Goal: Task Accomplishment & Management: Manage account settings

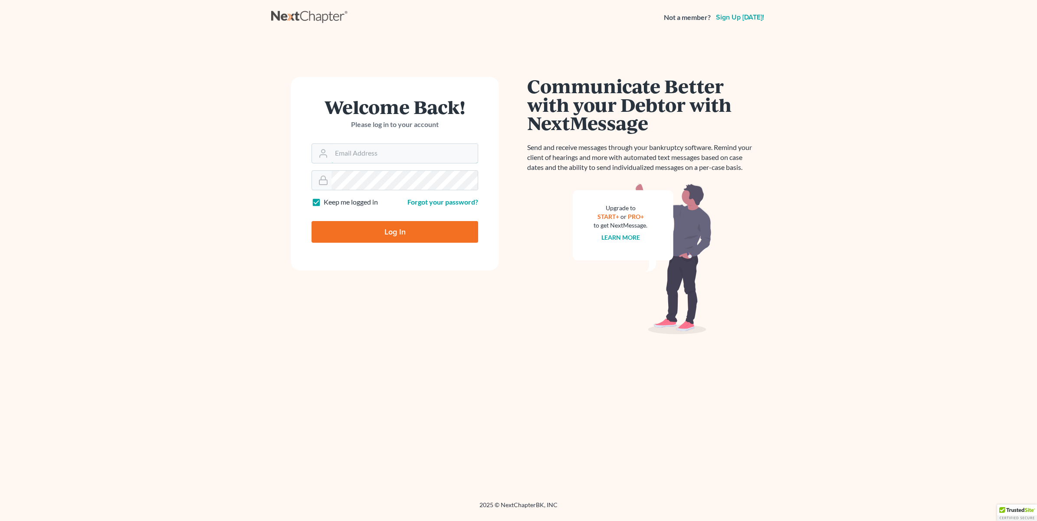
type input "[EMAIL_ADDRESS][DOMAIN_NAME]"
click at [436, 233] on input "Log In" at bounding box center [394, 232] width 167 height 22
type input "Thinking..."
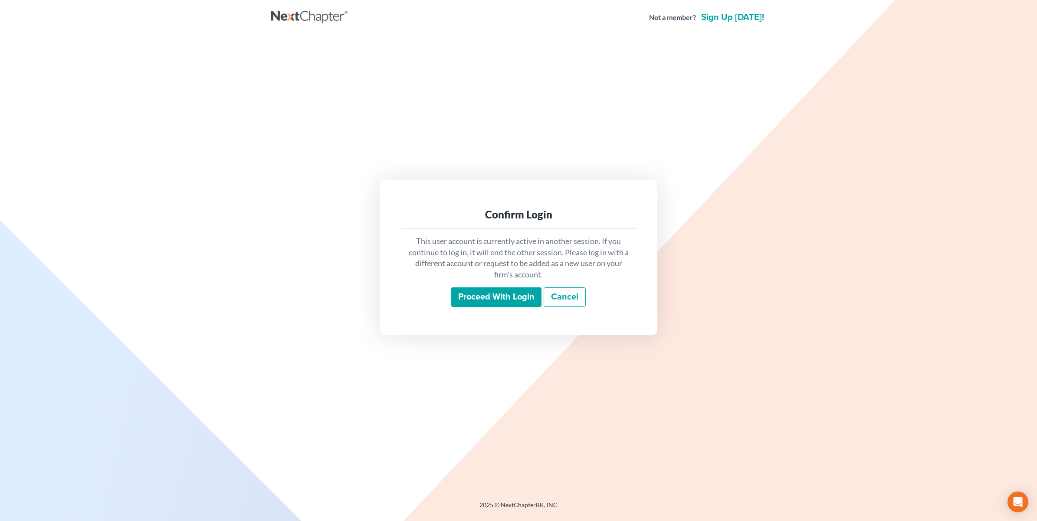
click at [499, 294] on input "Proceed with login" at bounding box center [496, 298] width 90 height 20
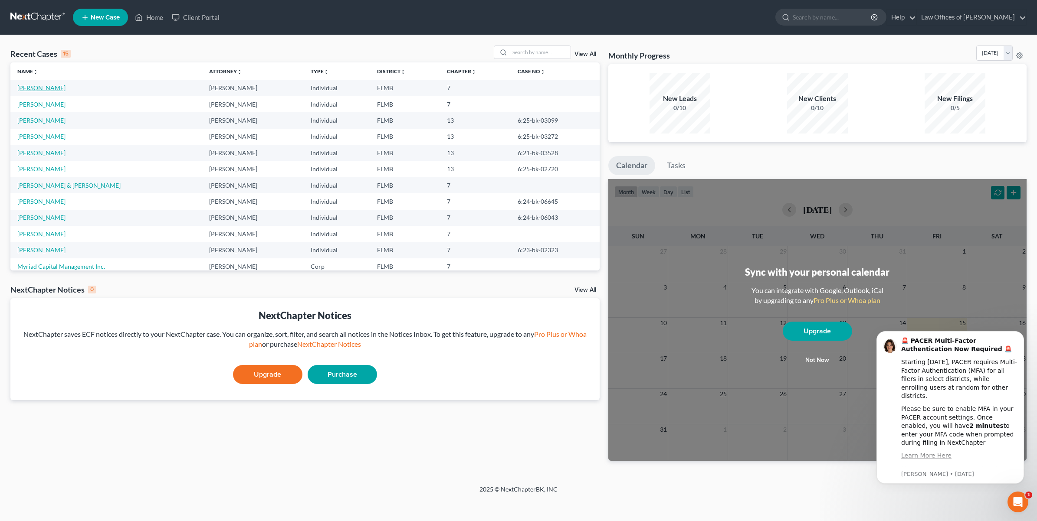
click at [27, 88] on link "Larsen, Jodi" at bounding box center [41, 87] width 48 height 7
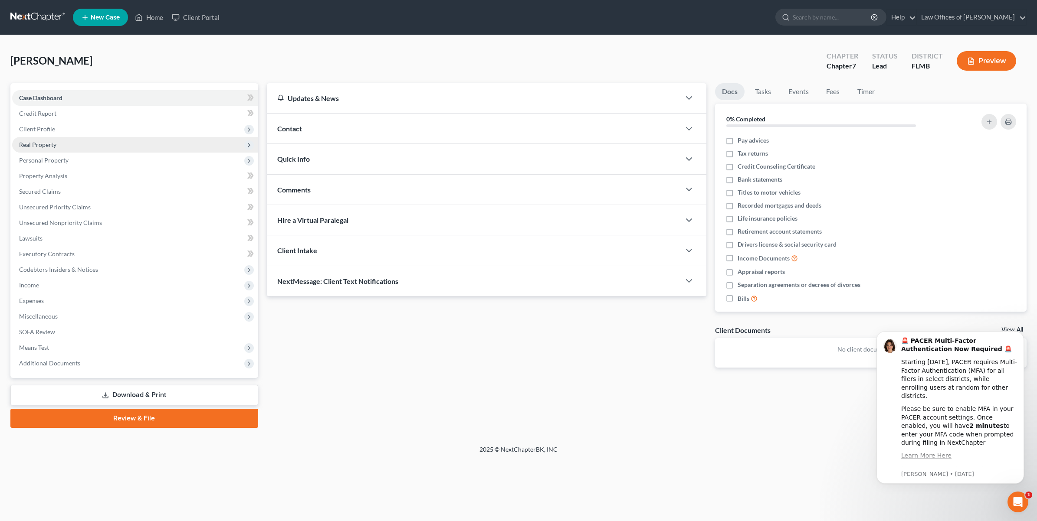
click at [51, 142] on span "Real Property" at bounding box center [37, 144] width 37 height 7
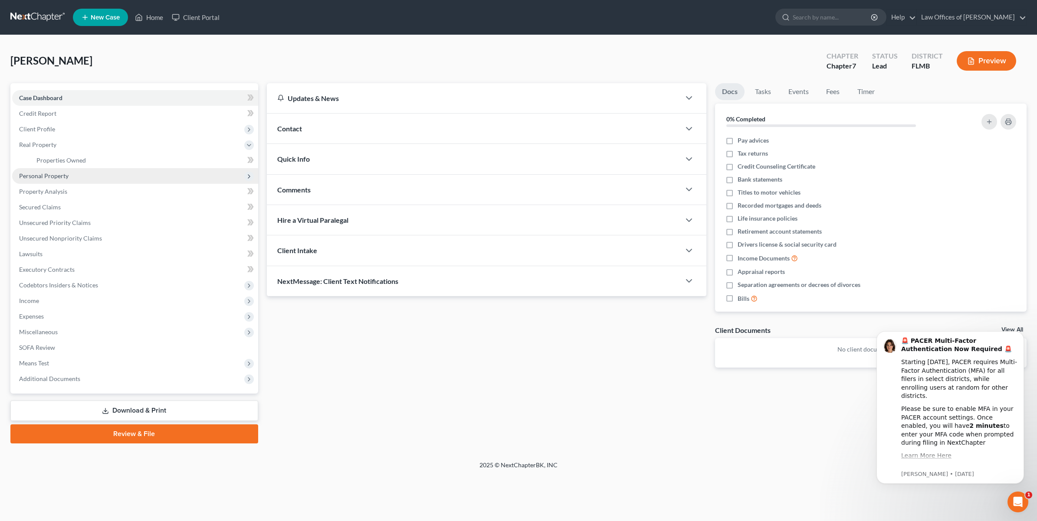
click at [33, 178] on span "Personal Property" at bounding box center [43, 175] width 49 height 7
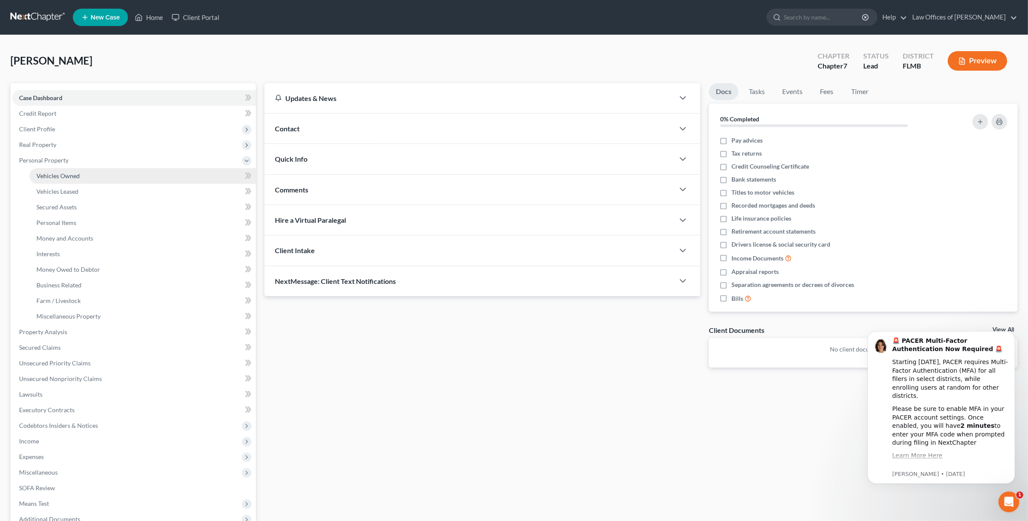
click at [41, 178] on link "Vehicles Owned" at bounding box center [142, 176] width 226 height 16
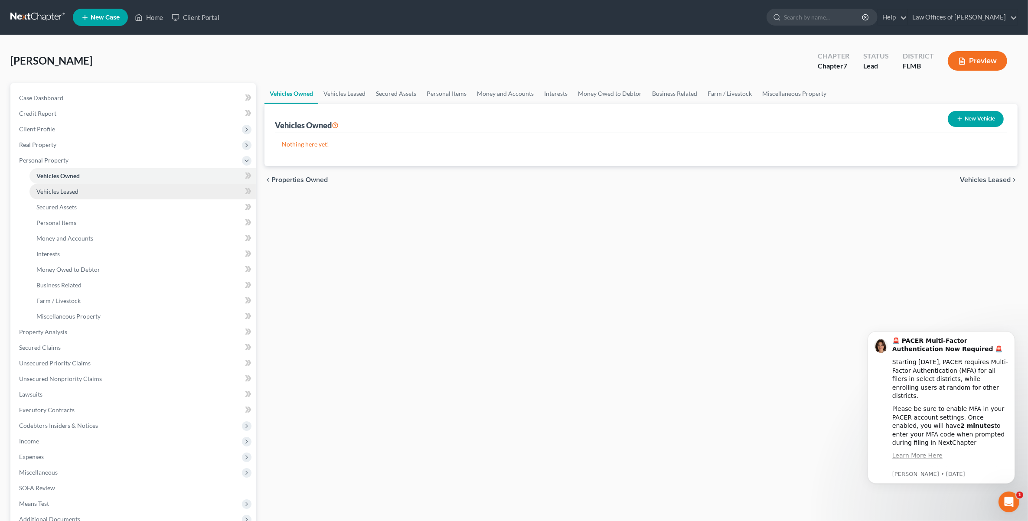
click at [38, 193] on span "Vehicles Leased" at bounding box center [57, 191] width 42 height 7
click at [39, 207] on span "Secured Assets" at bounding box center [56, 206] width 40 height 7
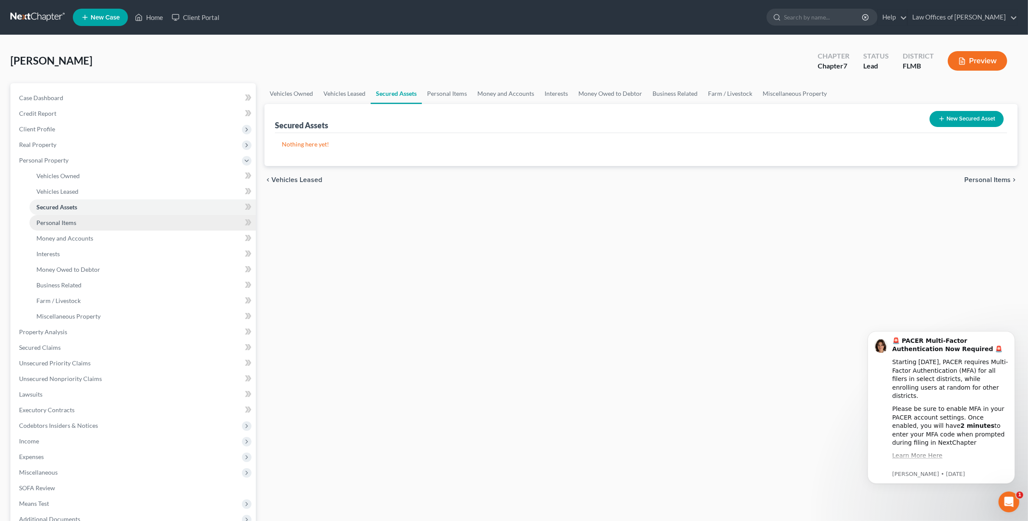
click at [40, 225] on span "Personal Items" at bounding box center [56, 222] width 40 height 7
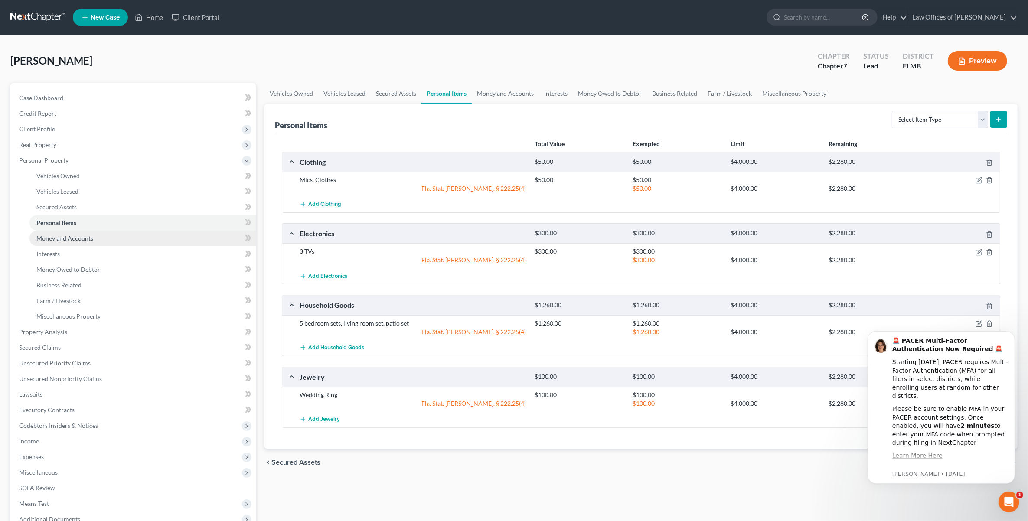
click at [75, 242] on link "Money and Accounts" at bounding box center [142, 239] width 226 height 16
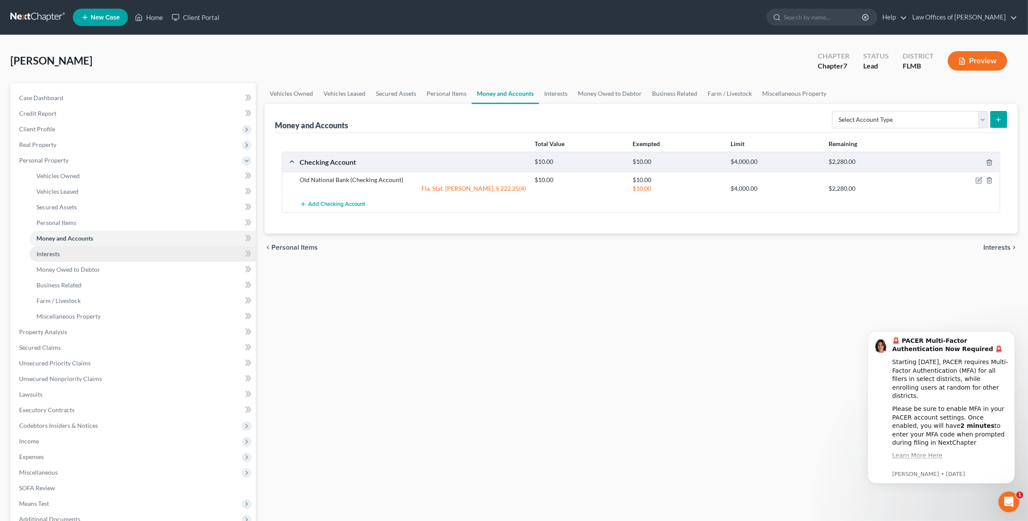
click at [45, 253] on span "Interests" at bounding box center [47, 253] width 23 height 7
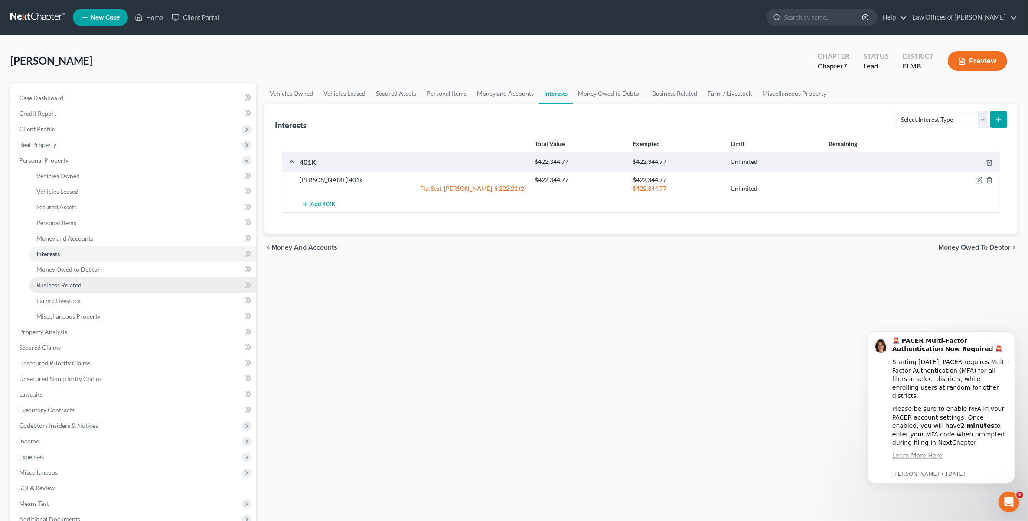
click at [60, 288] on span "Business Related" at bounding box center [58, 284] width 45 height 7
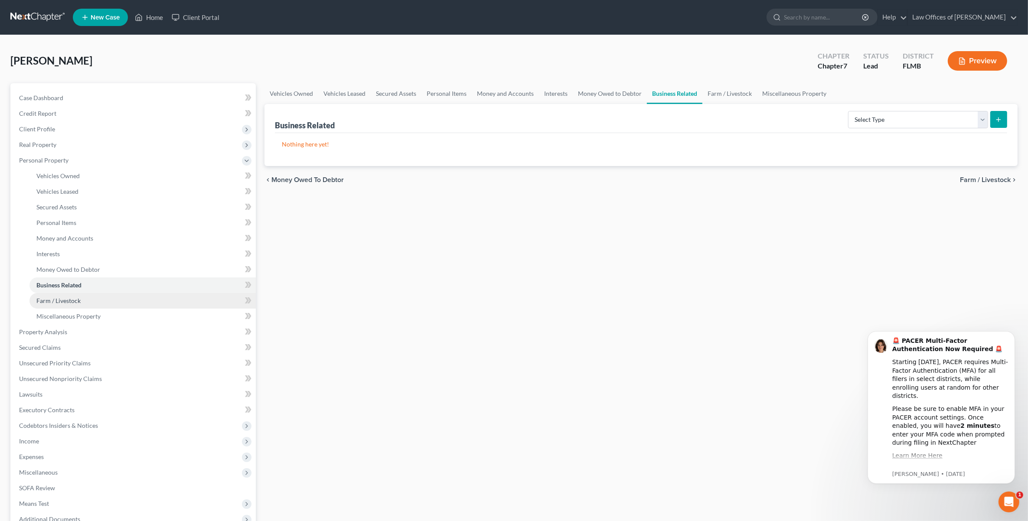
click at [54, 304] on link "Farm / Livestock" at bounding box center [142, 301] width 226 height 16
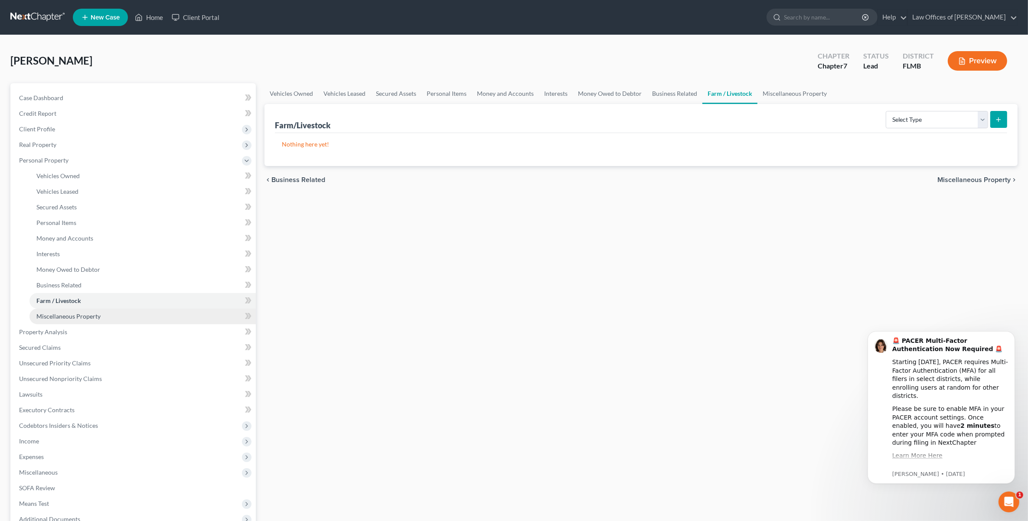
click at [65, 317] on span "Miscellaneous Property" at bounding box center [68, 316] width 64 height 7
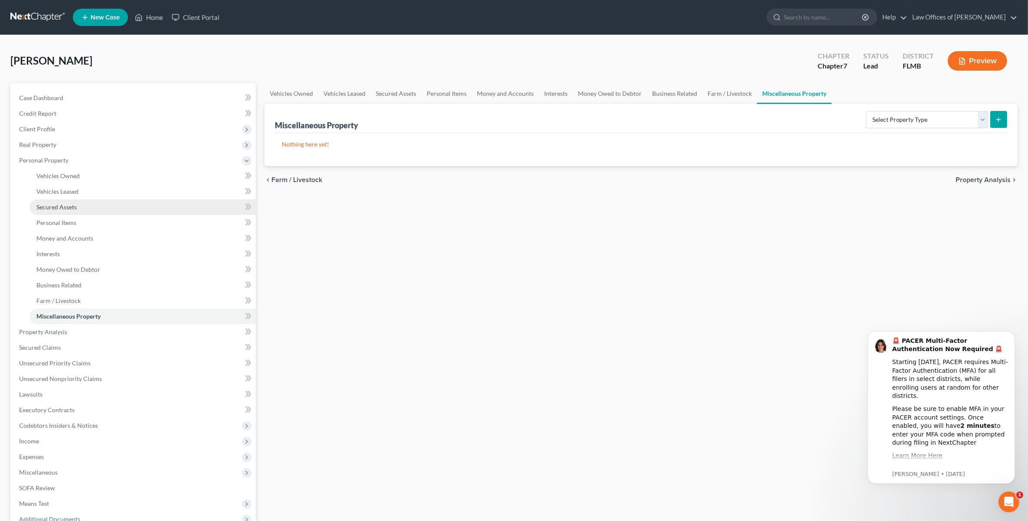
click at [66, 207] on span "Secured Assets" at bounding box center [56, 206] width 40 height 7
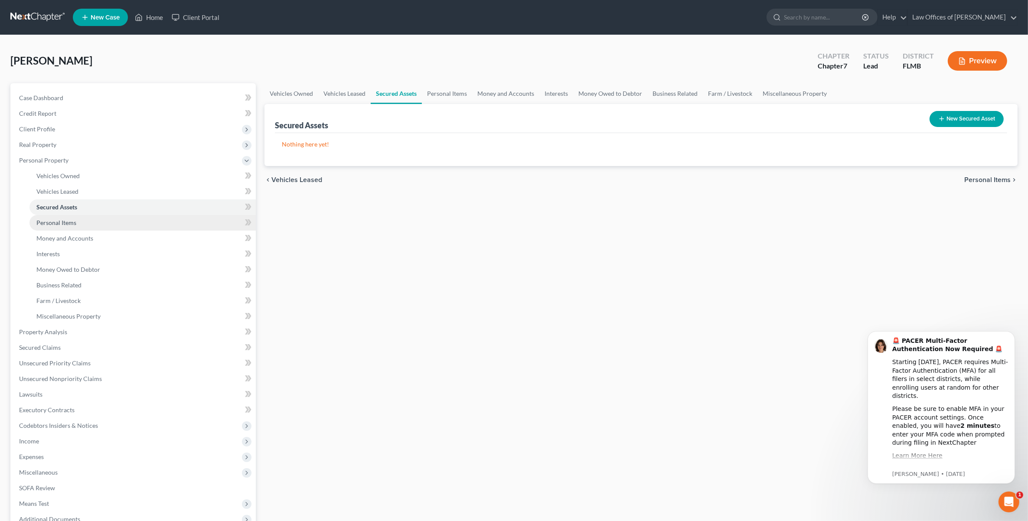
click at [60, 220] on span "Personal Items" at bounding box center [56, 222] width 40 height 7
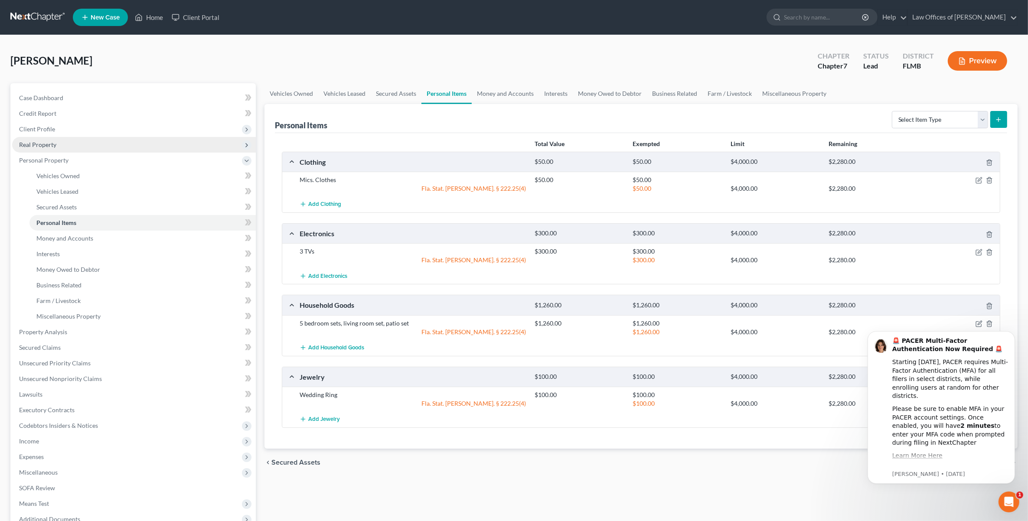
click at [44, 144] on span "Real Property" at bounding box center [37, 144] width 37 height 7
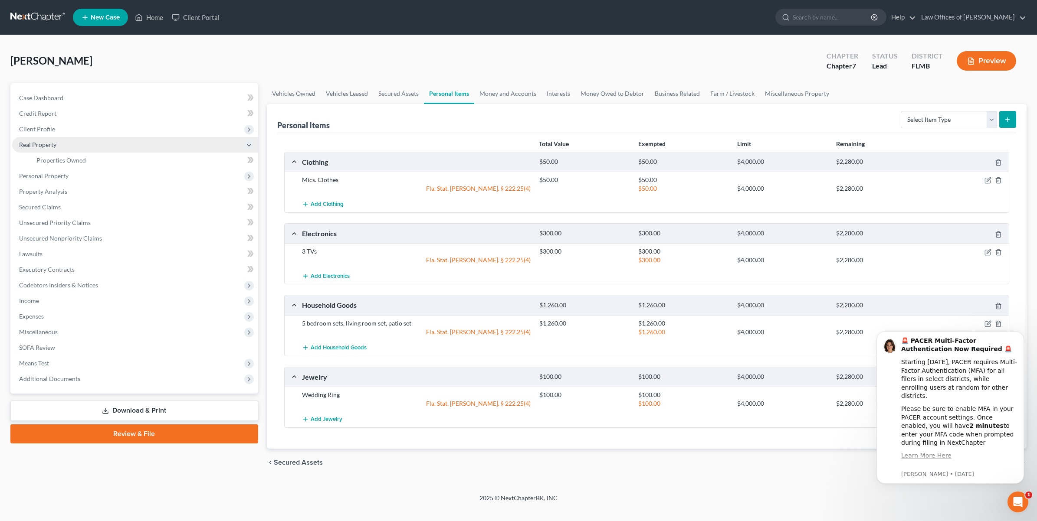
click at [44, 144] on span "Real Property" at bounding box center [37, 144] width 37 height 7
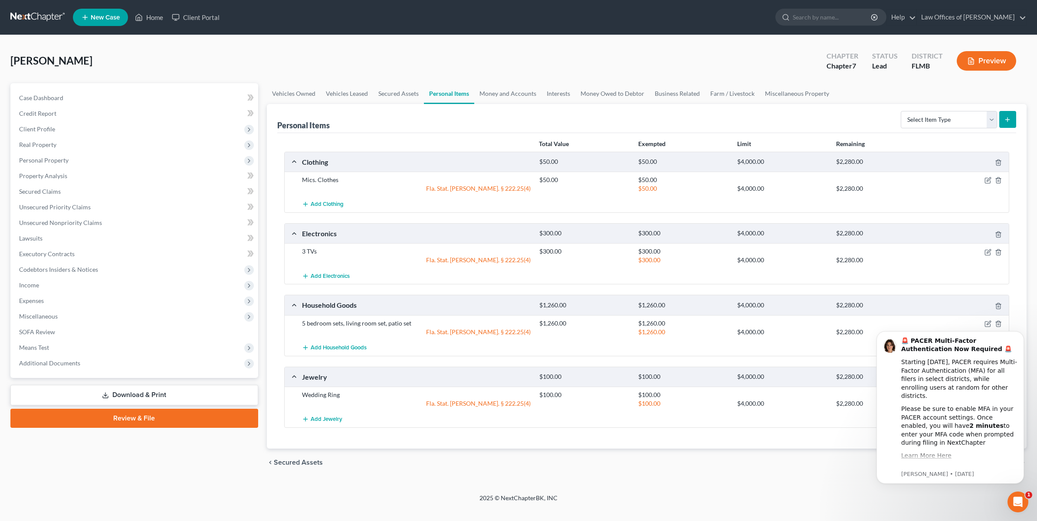
drag, startPoint x: 56, startPoint y: 142, endPoint x: 52, endPoint y: 159, distance: 16.8
click at [56, 143] on span "Real Property" at bounding box center [135, 145] width 246 height 16
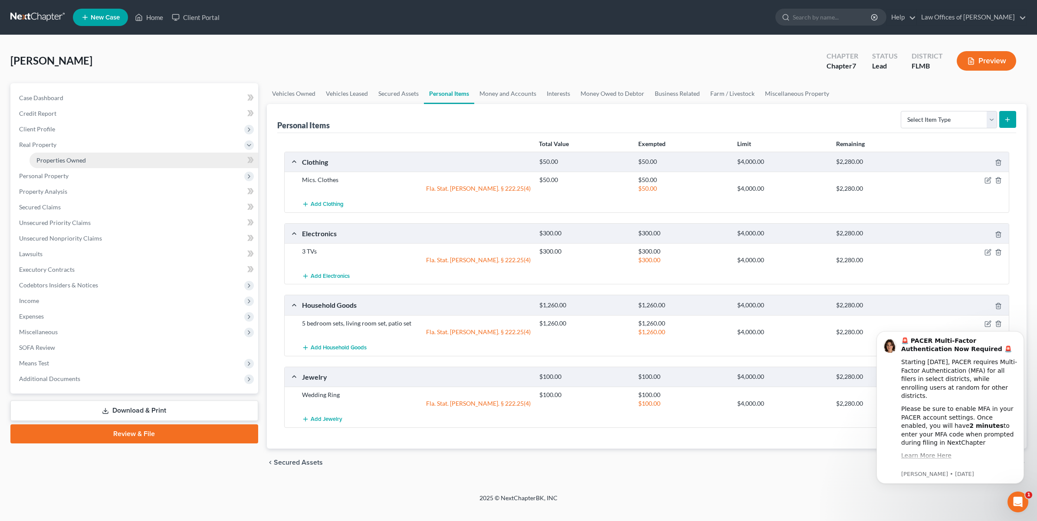
click at [56, 159] on span "Properties Owned" at bounding box center [60, 160] width 49 height 7
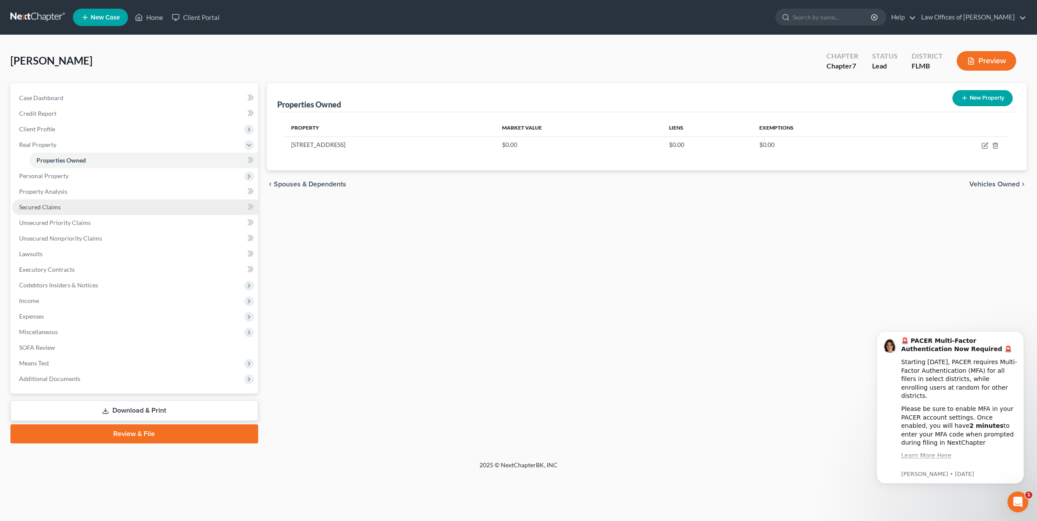
click at [40, 200] on link "Secured Claims" at bounding box center [135, 208] width 246 height 16
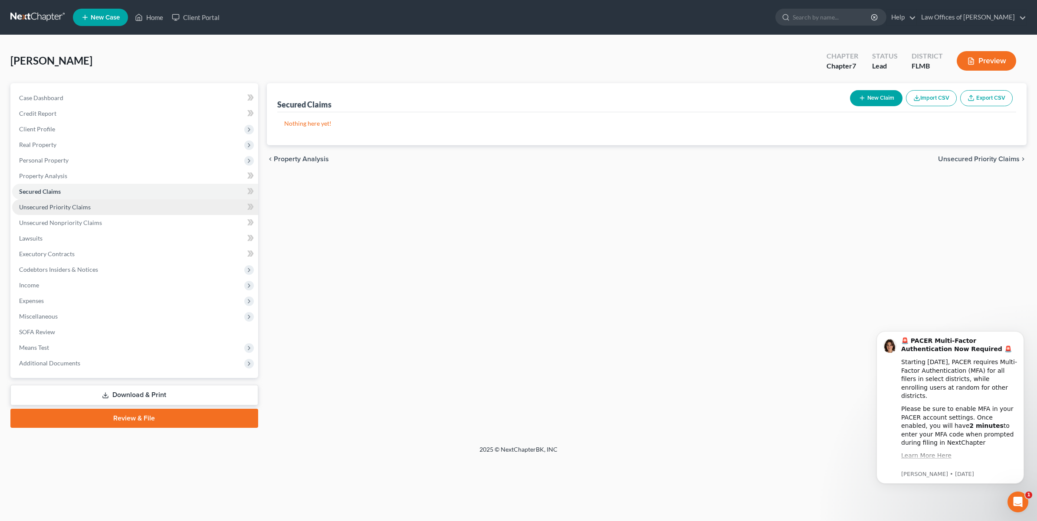
click at [40, 213] on link "Unsecured Priority Claims" at bounding box center [135, 208] width 246 height 16
click at [53, 188] on span "Secured Claims" at bounding box center [40, 191] width 42 height 7
click at [53, 220] on span "Unsecured Nonpriority Claims" at bounding box center [60, 222] width 83 height 7
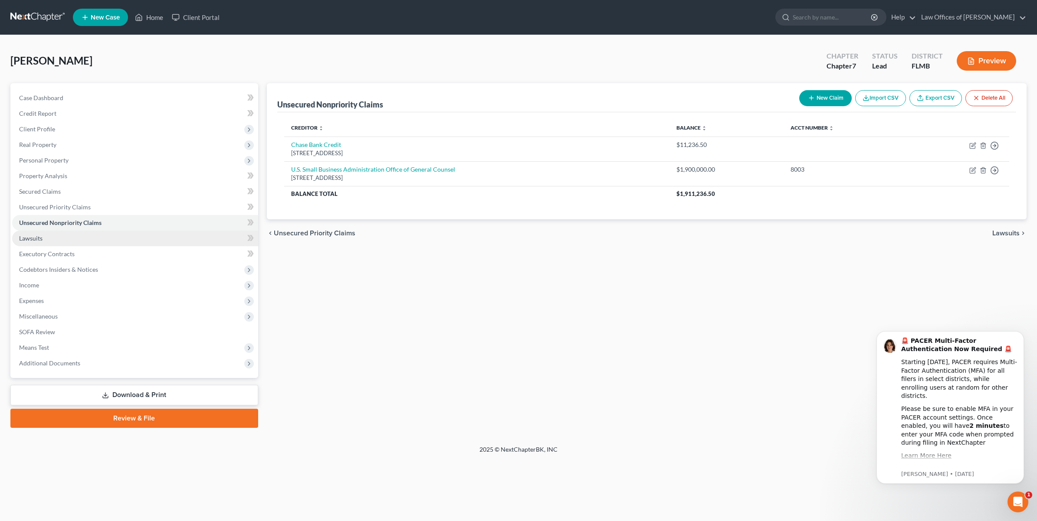
click at [48, 231] on link "Lawsuits" at bounding box center [135, 239] width 246 height 16
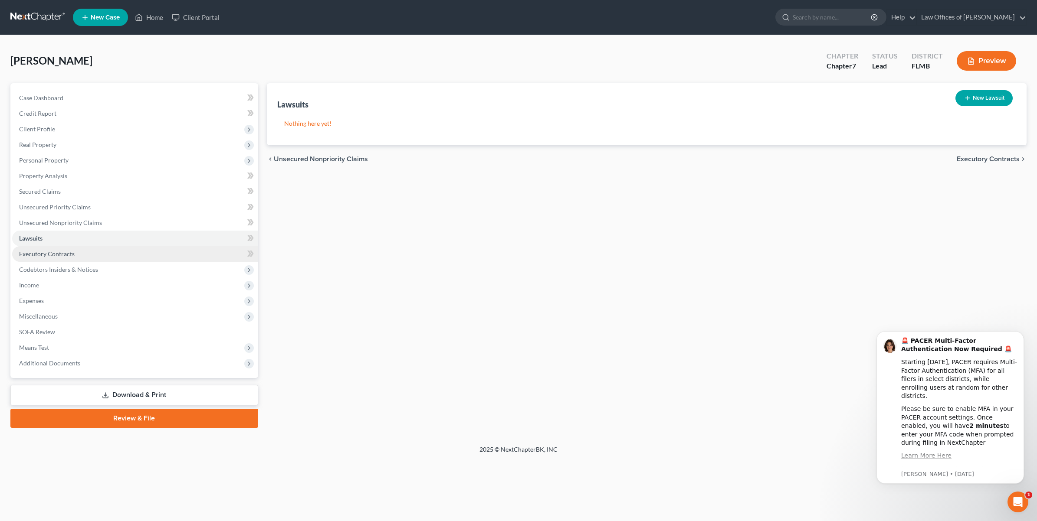
click at [46, 252] on span "Executory Contracts" at bounding box center [47, 253] width 56 height 7
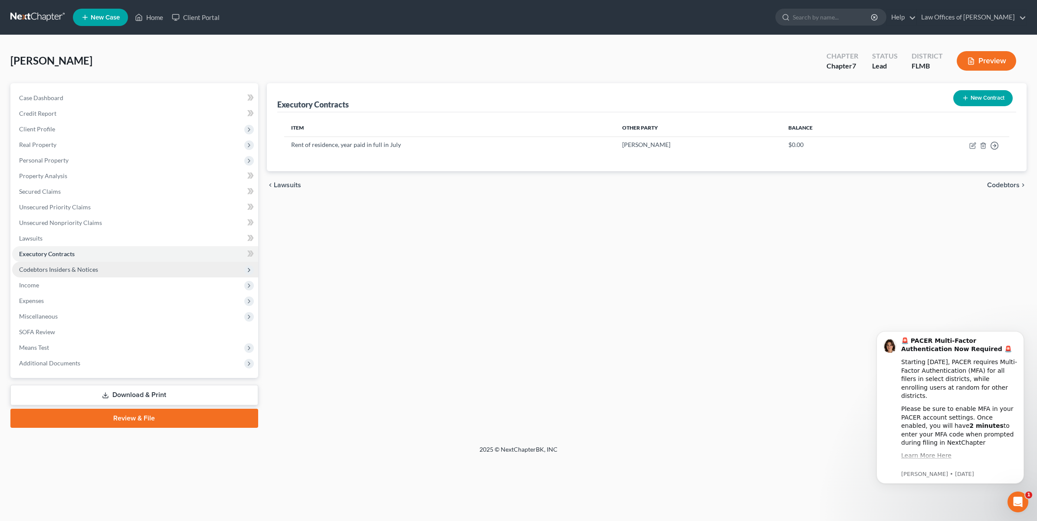
click at [48, 265] on span "Codebtors Insiders & Notices" at bounding box center [135, 270] width 246 height 16
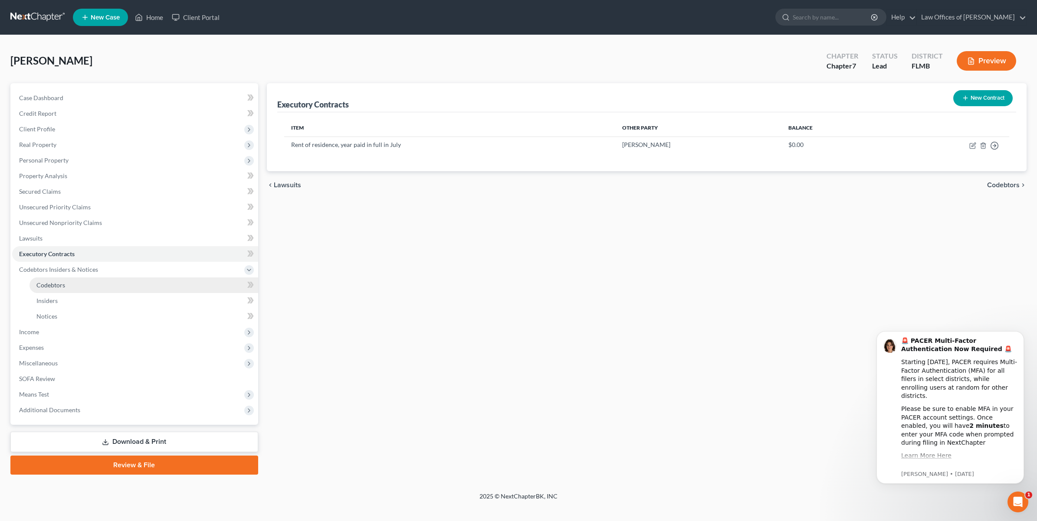
click at [38, 280] on link "Codebtors" at bounding box center [143, 286] width 229 height 16
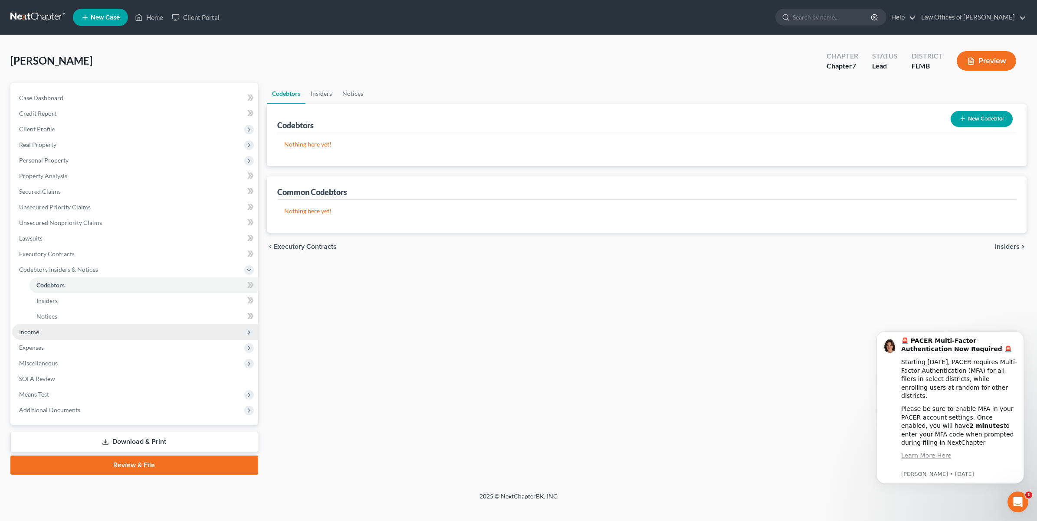
click at [34, 332] on span "Income" at bounding box center [29, 331] width 20 height 7
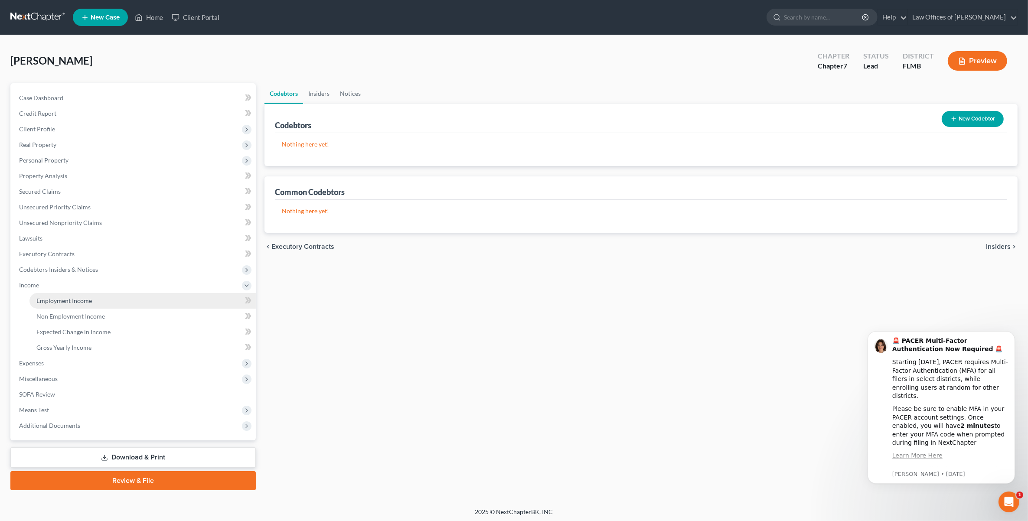
click at [66, 301] on span "Employment Income" at bounding box center [64, 300] width 56 height 7
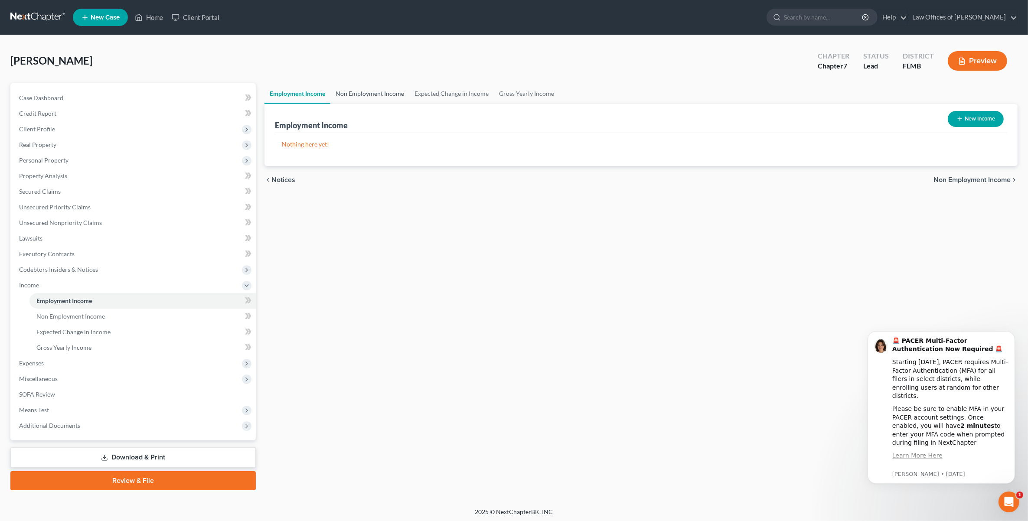
click at [357, 98] on link "Non Employment Income" at bounding box center [369, 93] width 79 height 21
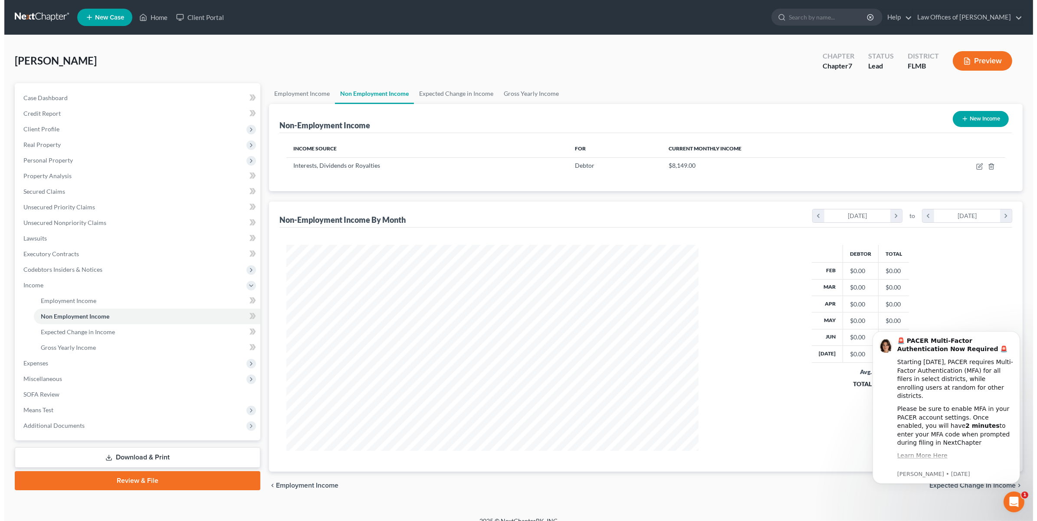
scroll to position [206, 429]
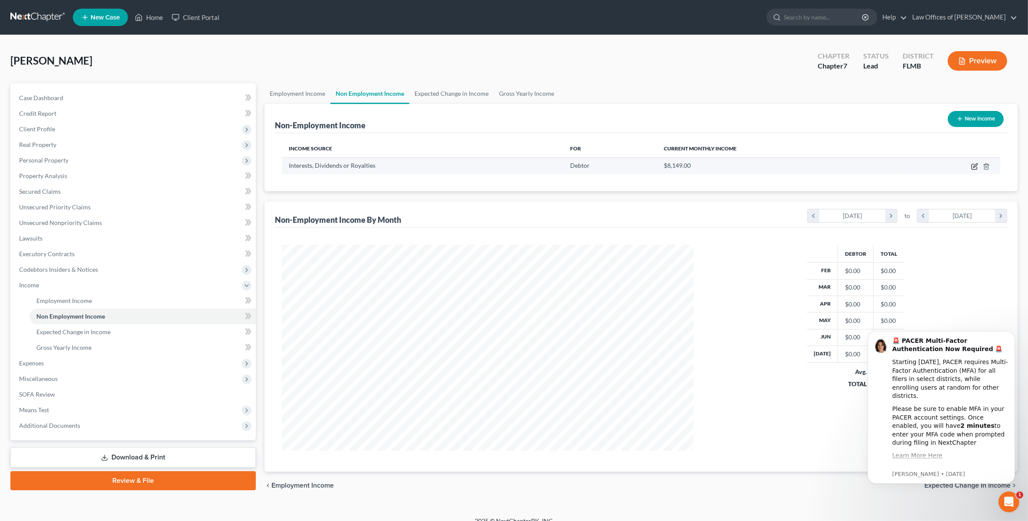
click at [975, 168] on icon "button" at bounding box center [975, 166] width 7 height 7
select select "6"
select select "0"
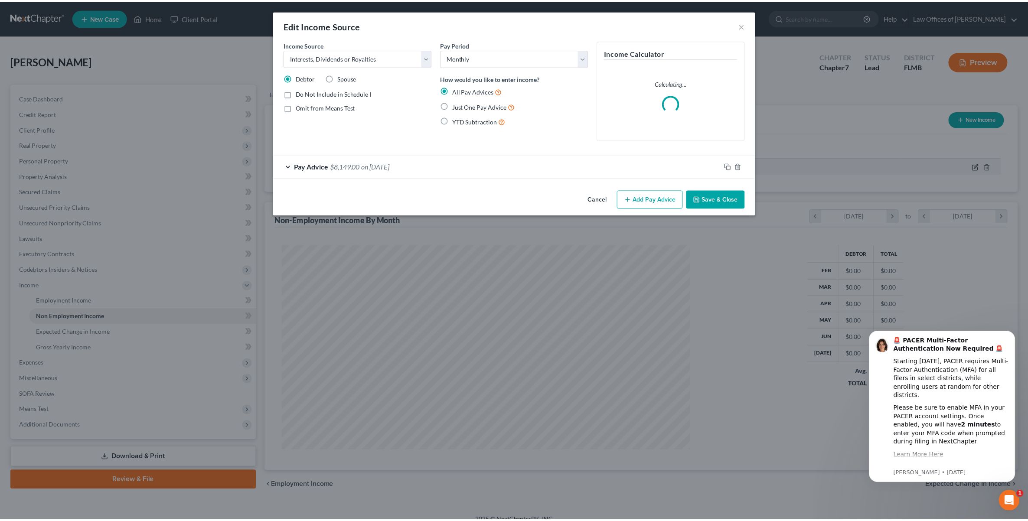
scroll to position [207, 432]
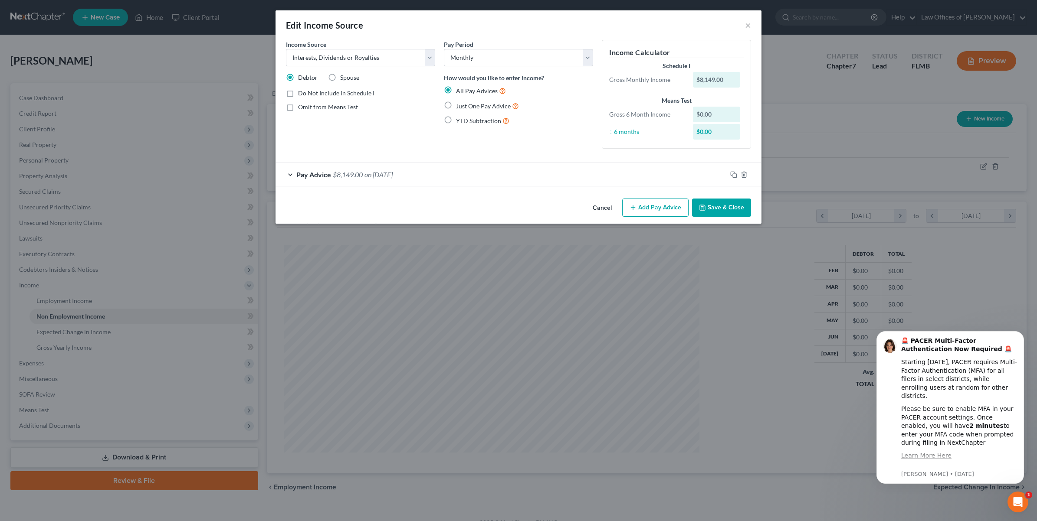
drag, startPoint x: 736, startPoint y: 79, endPoint x: 730, endPoint y: 78, distance: 6.5
click at [733, 78] on div "$8,149.00" at bounding box center [717, 80] width 48 height 16
click at [723, 79] on div "$8,149.00" at bounding box center [717, 80] width 48 height 16
click at [733, 176] on rect "button" at bounding box center [735, 176] width 4 height 4
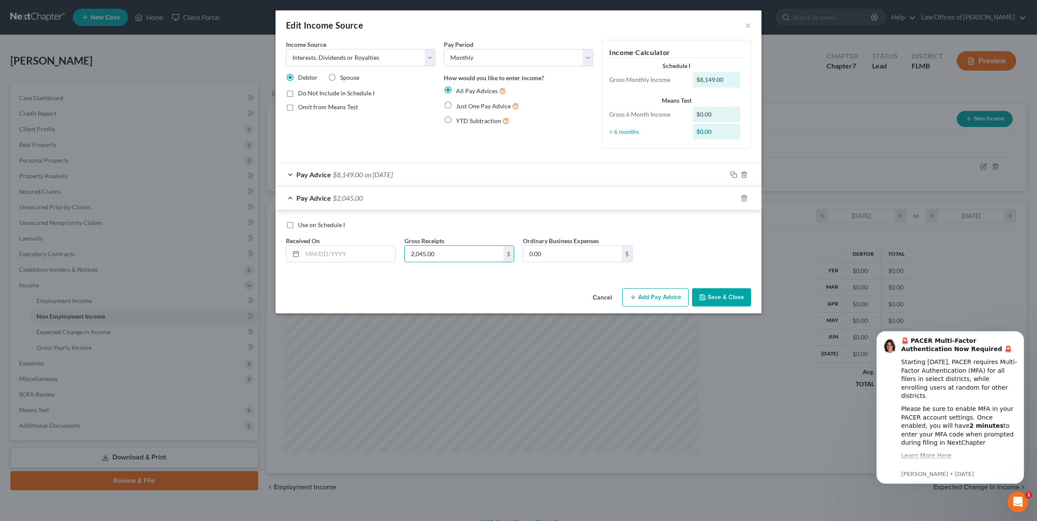
type input "2,045.00"
click at [710, 298] on button "Save & Close" at bounding box center [721, 297] width 59 height 18
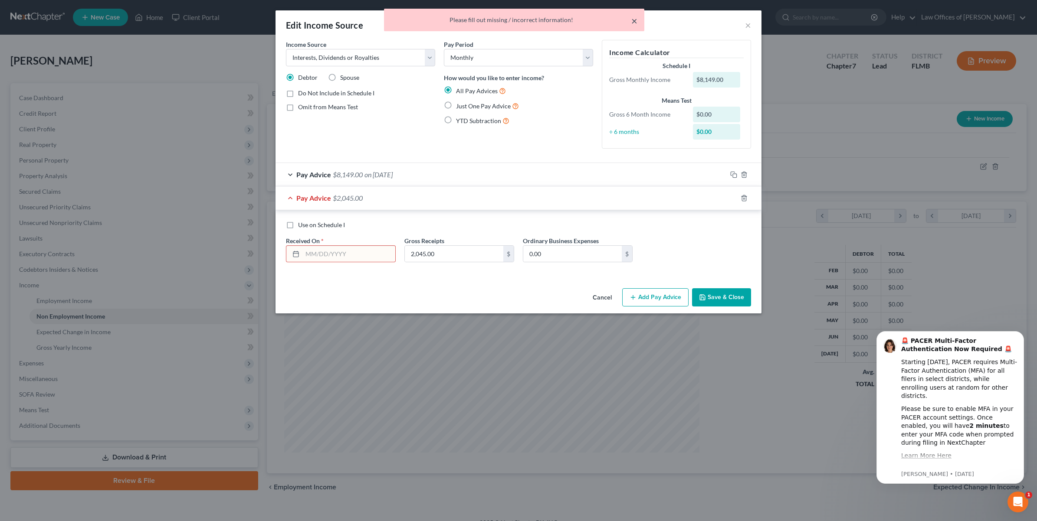
click at [636, 23] on button "×" at bounding box center [634, 21] width 6 height 10
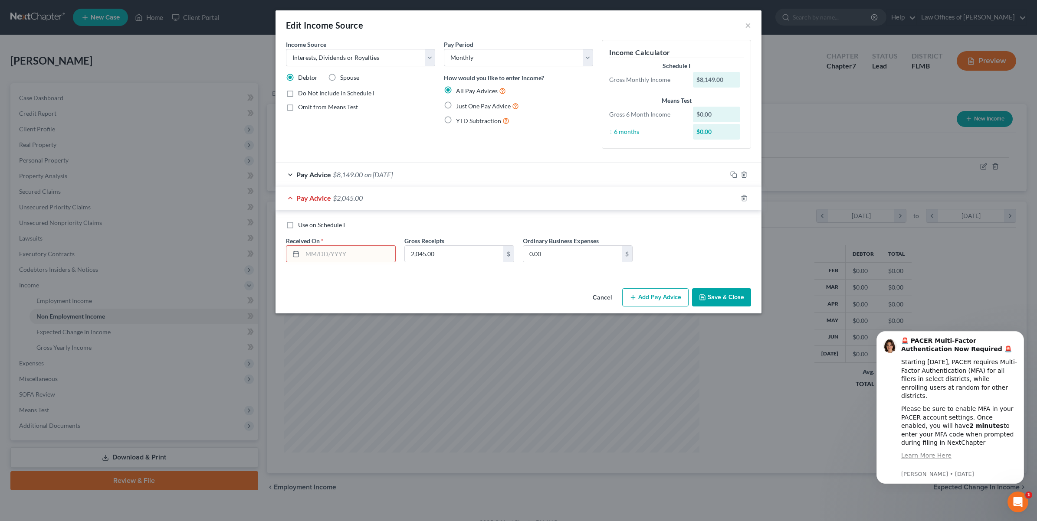
drag, startPoint x: 289, startPoint y: 222, endPoint x: 291, endPoint y: 228, distance: 6.3
click at [298, 222] on label "Use on Schedule I" at bounding box center [321, 225] width 47 height 9
click at [301, 222] on input "Use on Schedule I" at bounding box center [304, 224] width 6 height 6
checkbox input "true"
click at [746, 172] on icon "button" at bounding box center [743, 174] width 7 height 7
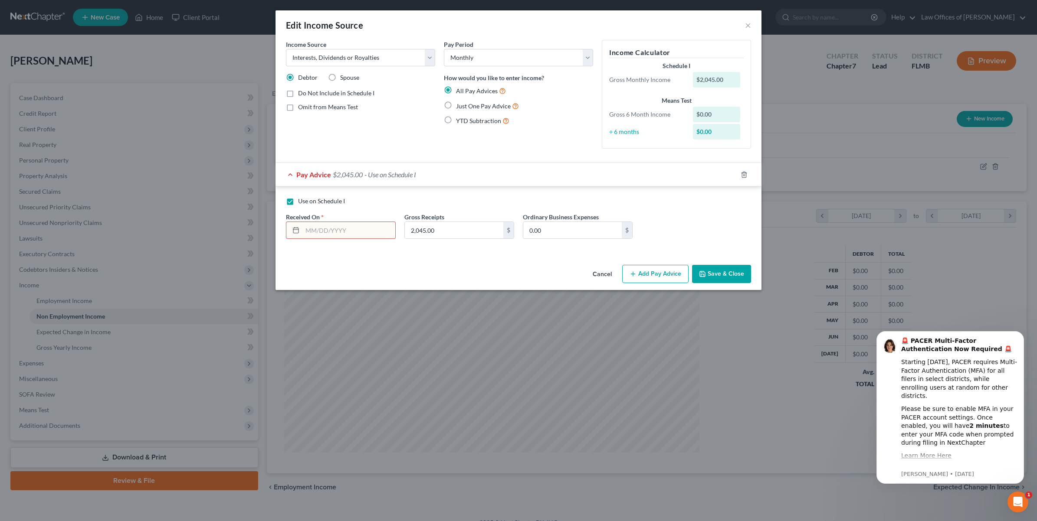
click at [353, 227] on input "text" at bounding box center [348, 230] width 93 height 16
click at [456, 105] on label "Just One Pay Advice" at bounding box center [487, 106] width 63 height 10
click at [459, 105] on input "Just One Pay Advice" at bounding box center [462, 104] width 6 height 6
radio input "true"
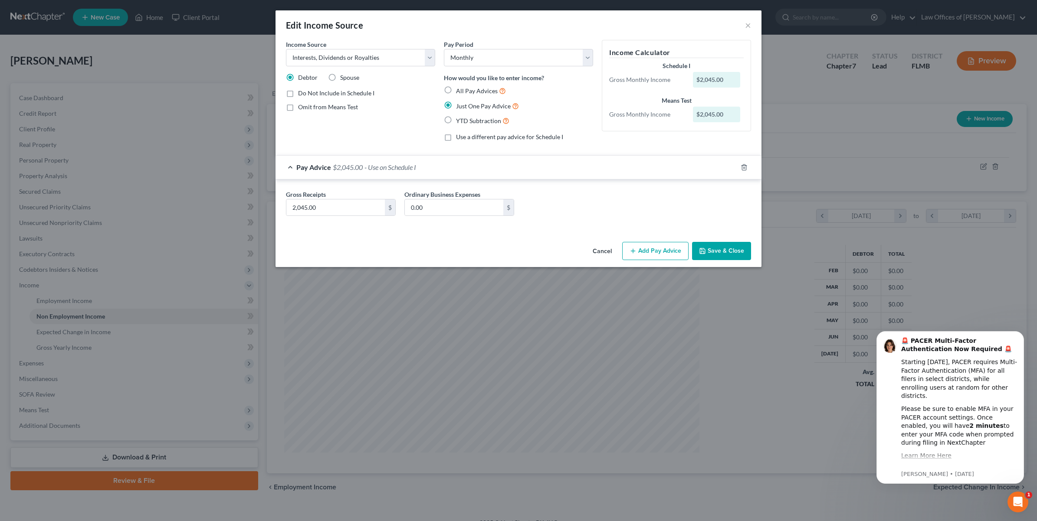
click at [729, 255] on button "Save & Close" at bounding box center [721, 251] width 59 height 18
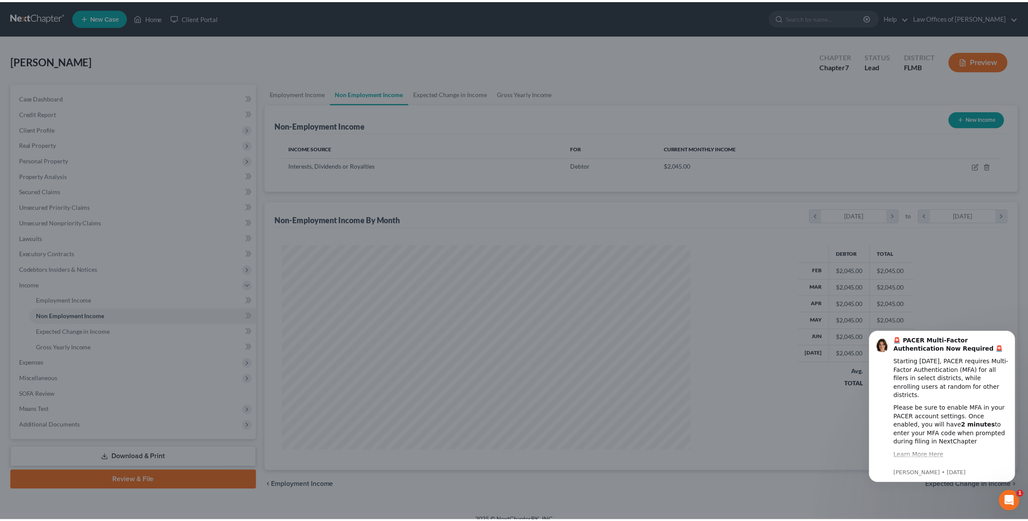
scroll to position [433516, 433293]
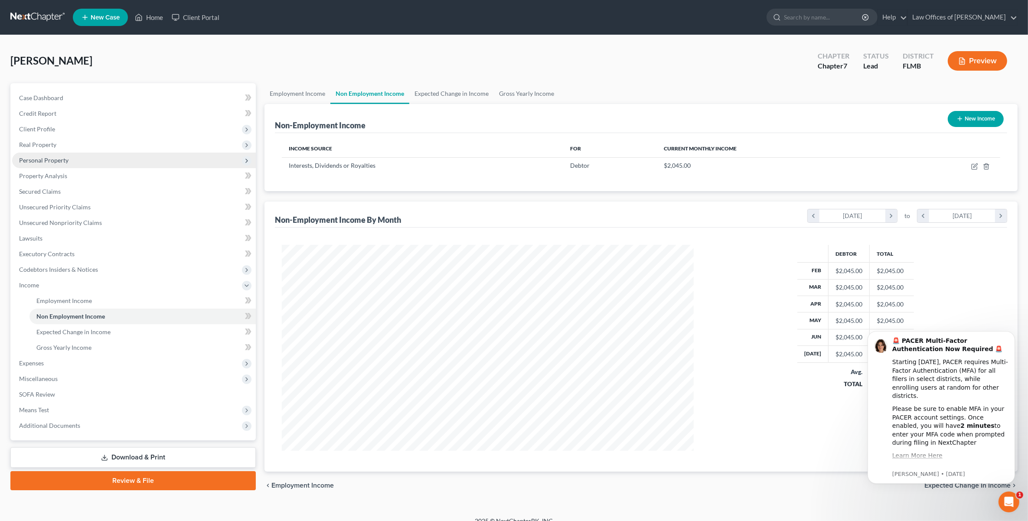
click at [59, 164] on span "Personal Property" at bounding box center [134, 161] width 244 height 16
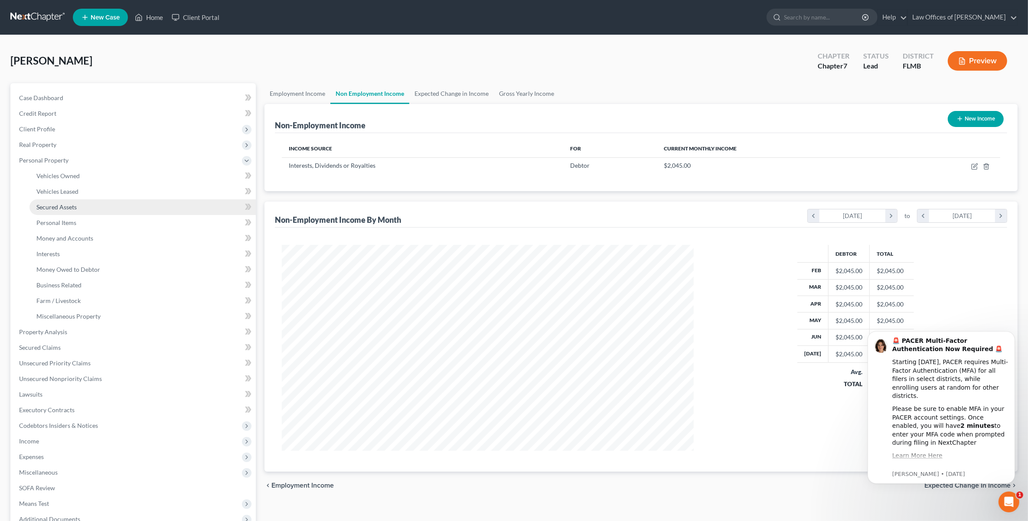
click at [77, 204] on link "Secured Assets" at bounding box center [142, 208] width 226 height 16
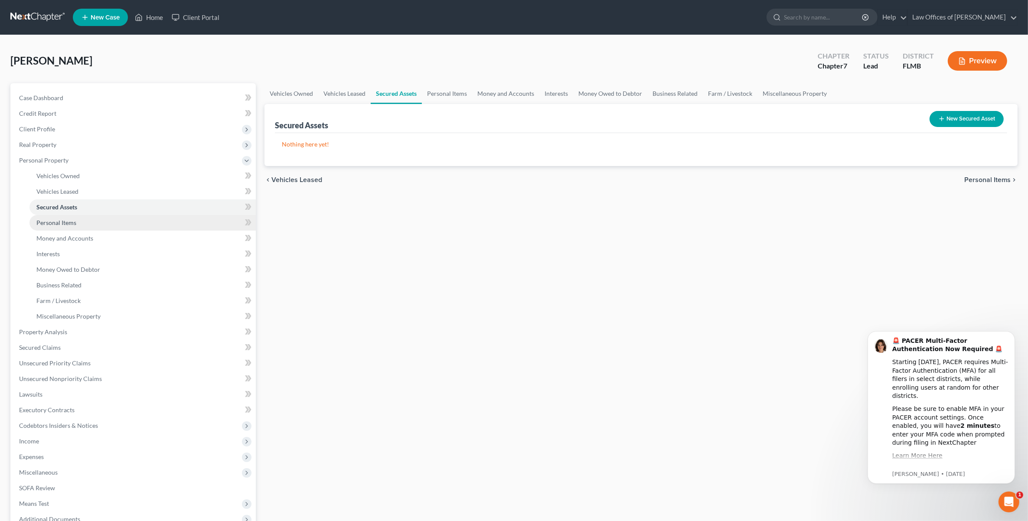
click at [64, 222] on span "Personal Items" at bounding box center [56, 222] width 40 height 7
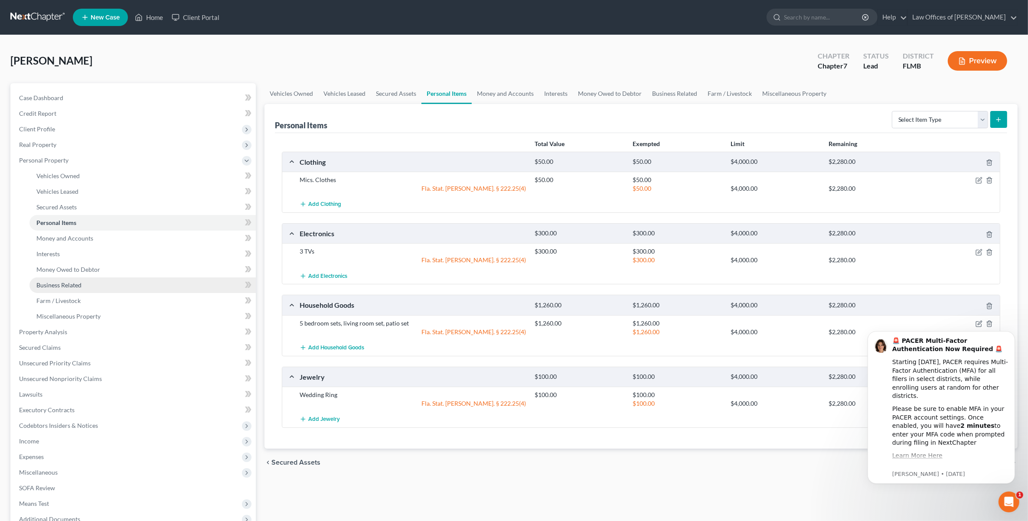
click at [68, 285] on span "Business Related" at bounding box center [58, 284] width 45 height 7
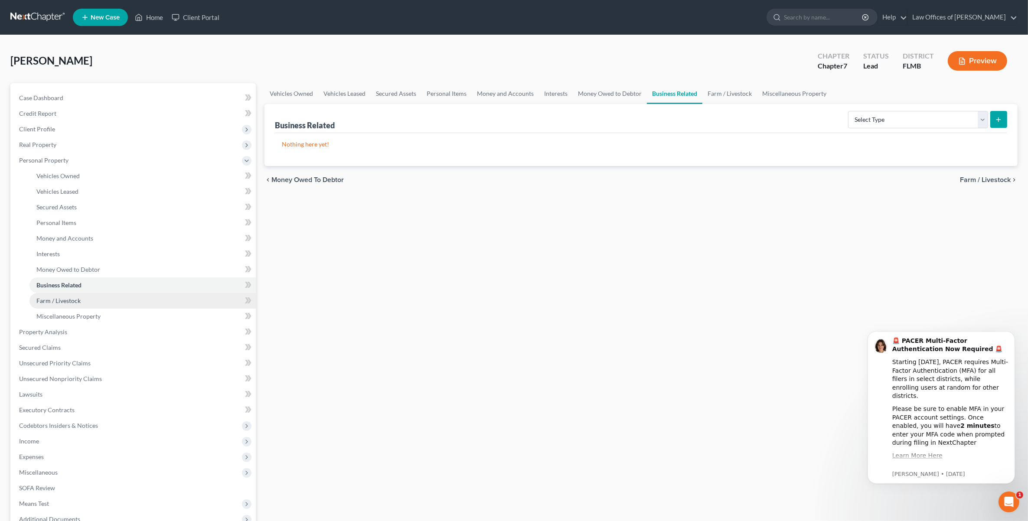
click at [70, 297] on span "Farm / Livestock" at bounding box center [58, 300] width 44 height 7
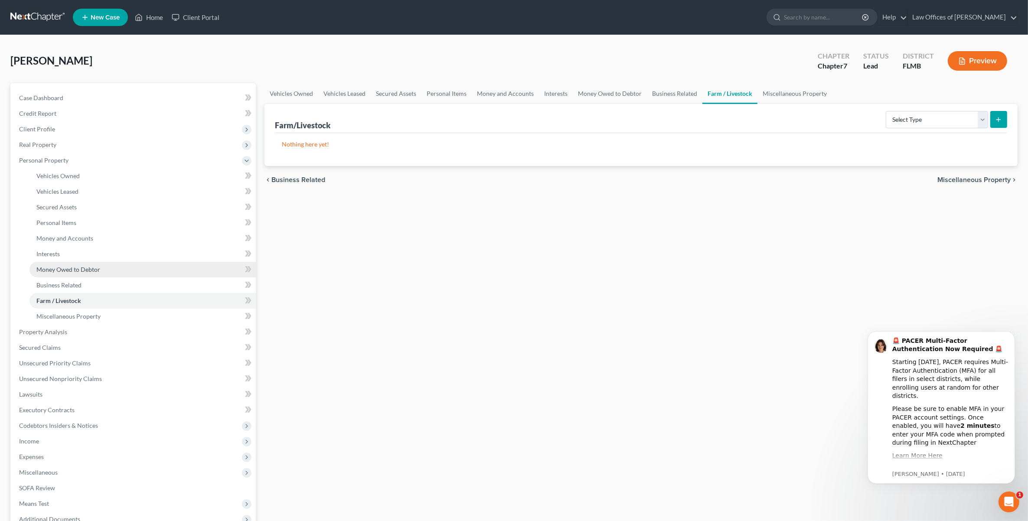
click at [75, 266] on span "Money Owed to Debtor" at bounding box center [68, 269] width 64 height 7
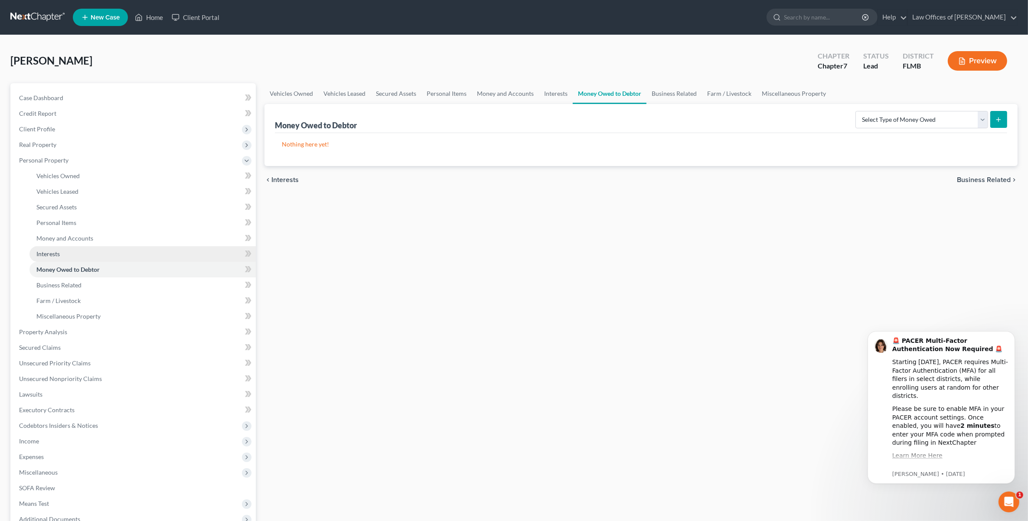
click at [59, 257] on link "Interests" at bounding box center [142, 254] width 226 height 16
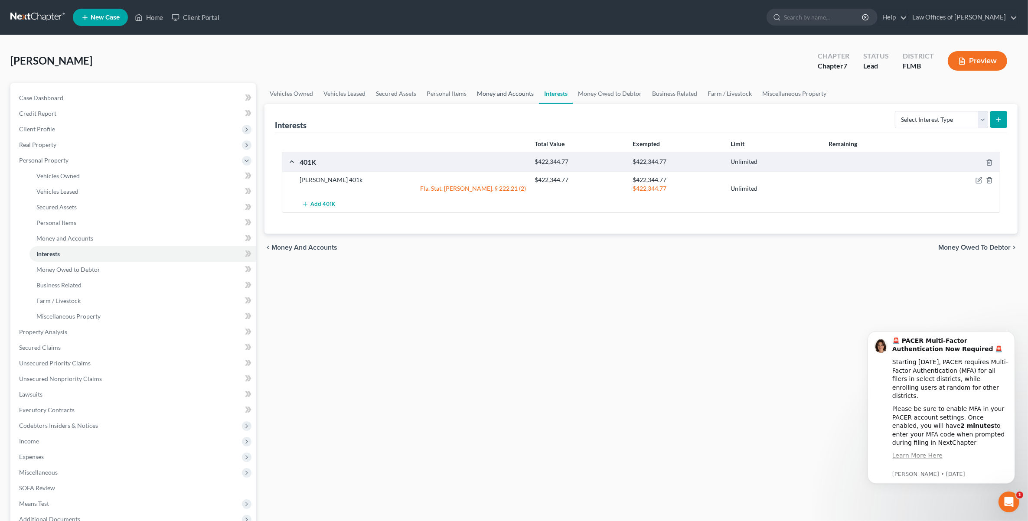
click at [488, 92] on link "Money and Accounts" at bounding box center [505, 93] width 67 height 21
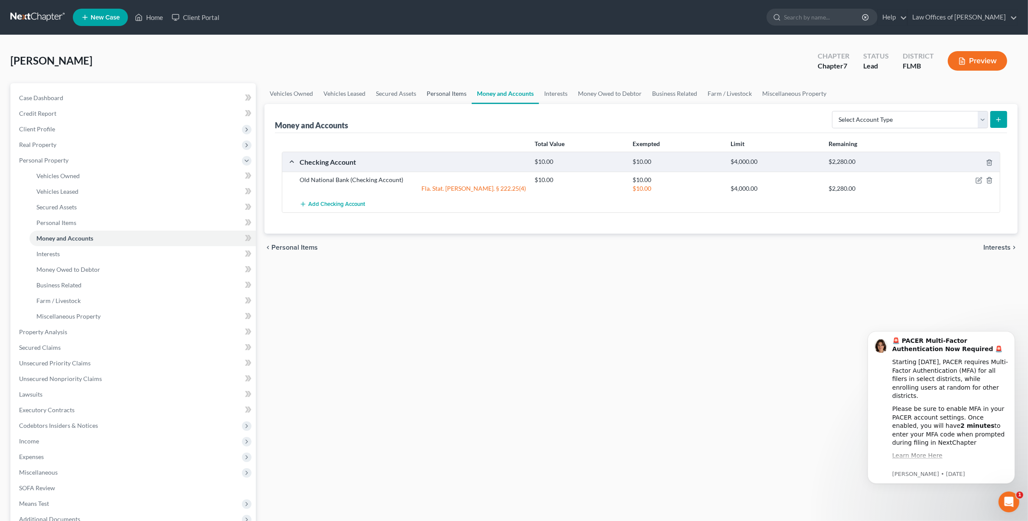
click at [428, 94] on link "Personal Items" at bounding box center [447, 93] width 50 height 21
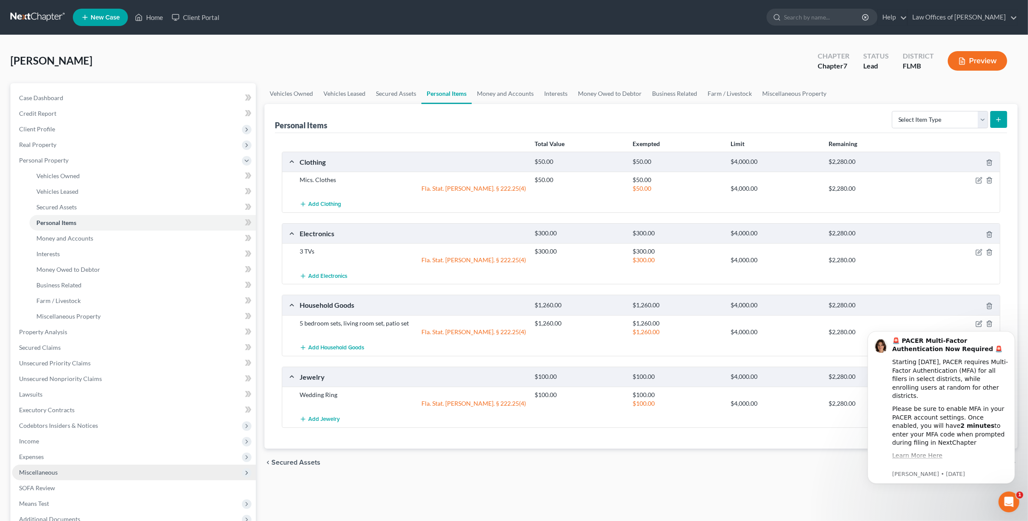
click at [51, 476] on span "Miscellaneous" at bounding box center [134, 473] width 244 height 16
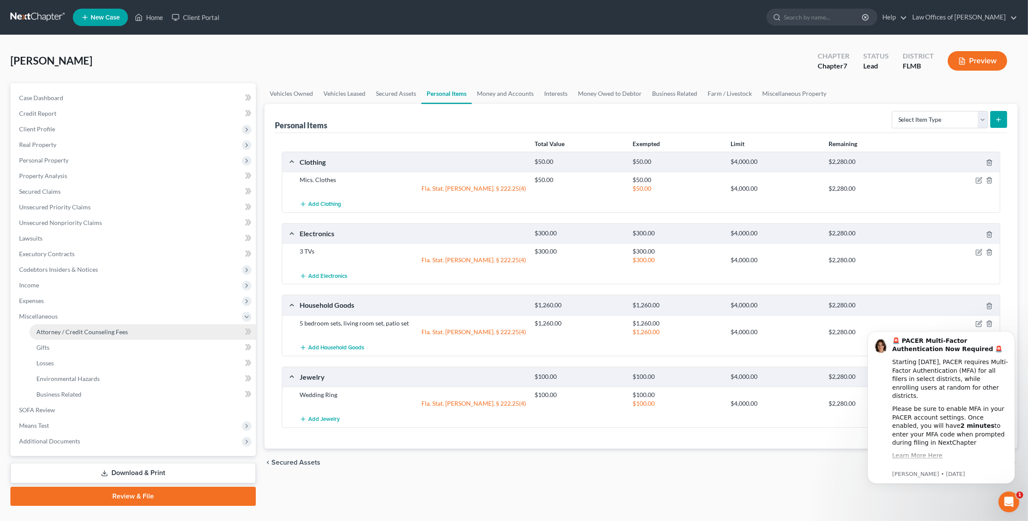
click at [58, 333] on span "Attorney / Credit Counseling Fees" at bounding box center [82, 331] width 92 height 7
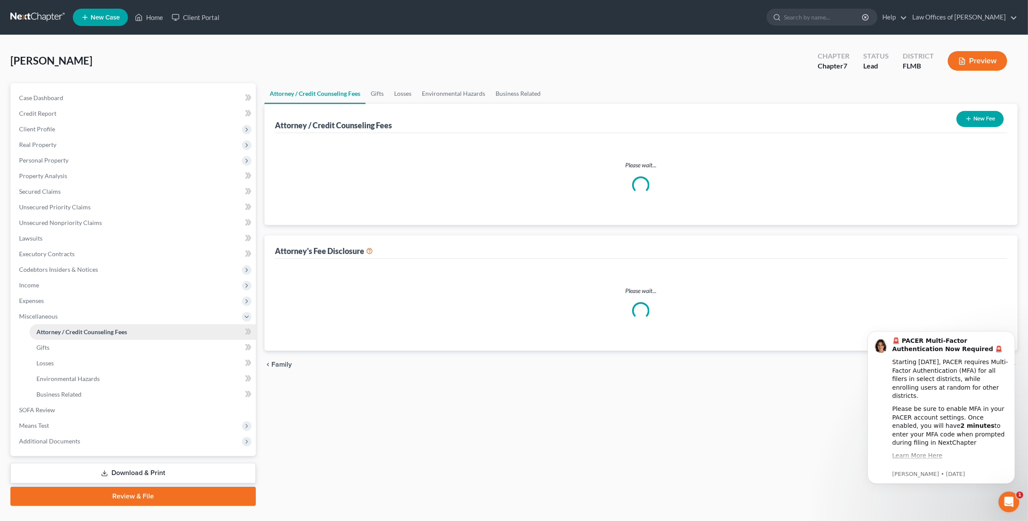
select select "0"
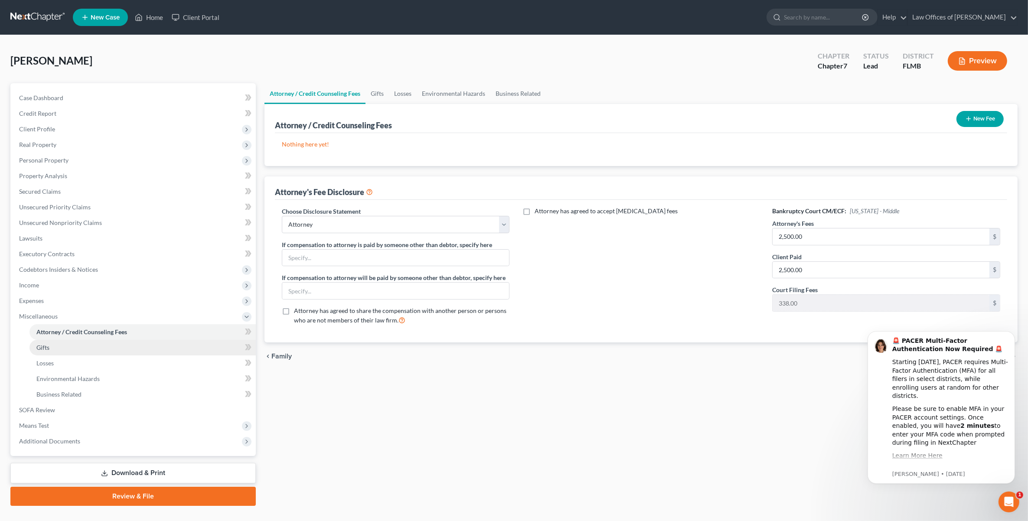
click at [52, 348] on link "Gifts" at bounding box center [142, 348] width 226 height 16
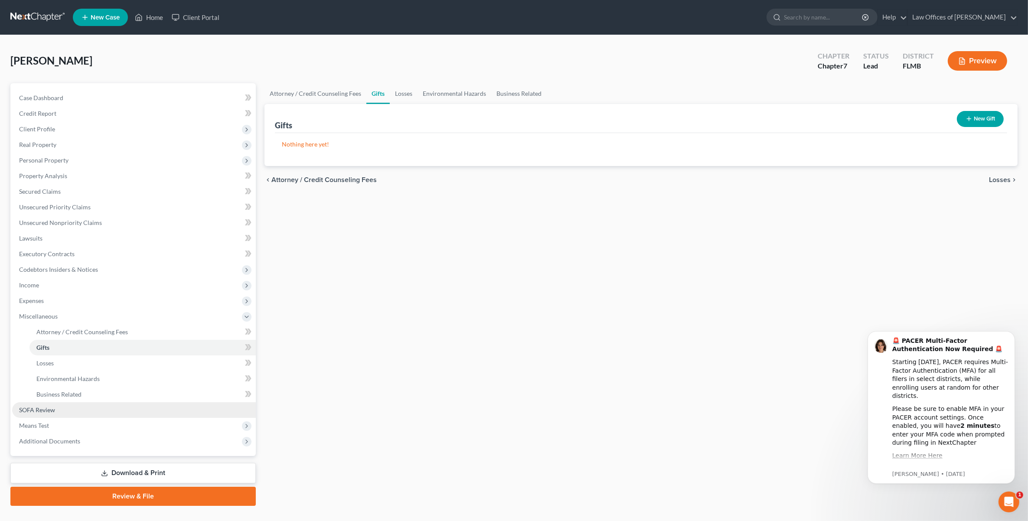
click at [43, 410] on span "SOFA Review" at bounding box center [37, 409] width 36 height 7
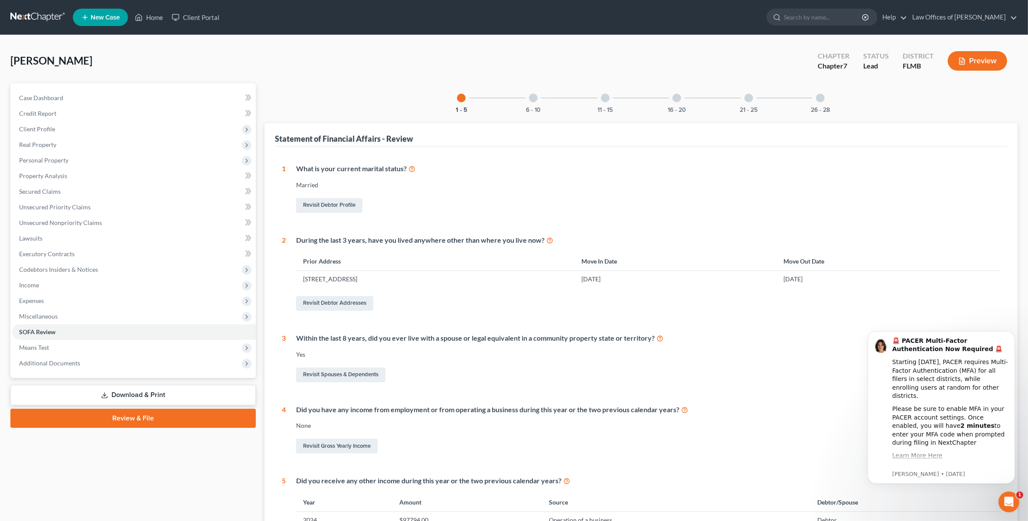
click at [538, 95] on div "6 - 10" at bounding box center [533, 97] width 29 height 29
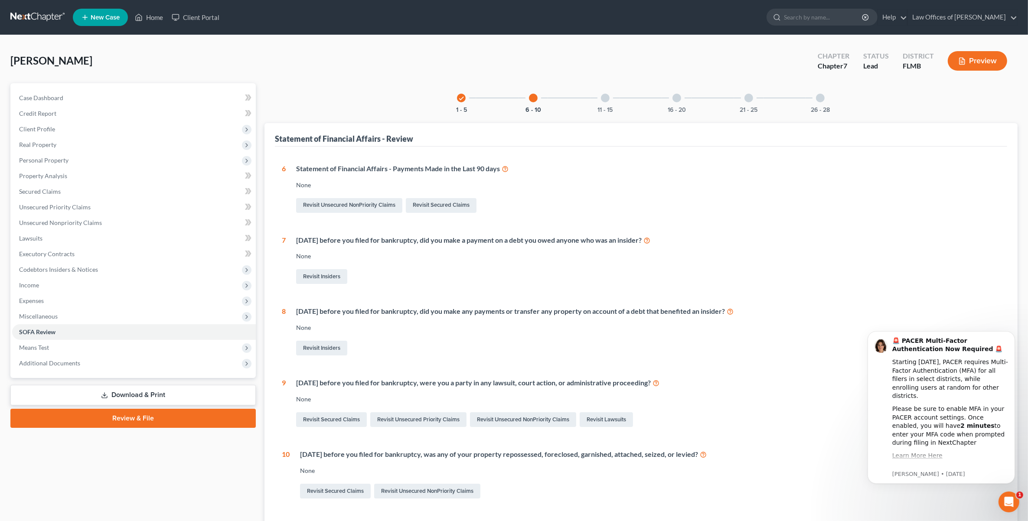
click at [606, 98] on div at bounding box center [605, 98] width 9 height 9
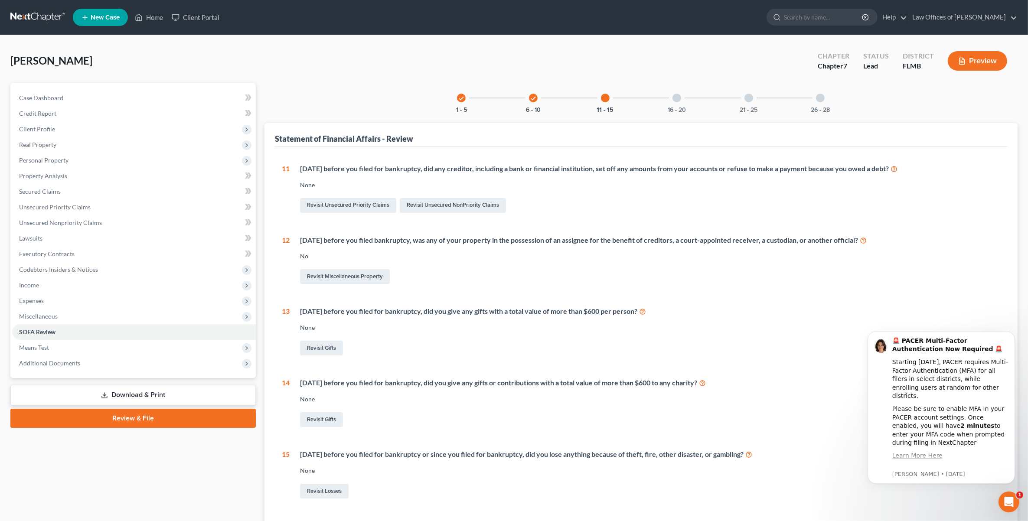
click at [683, 90] on div "16 - 20" at bounding box center [676, 97] width 29 height 29
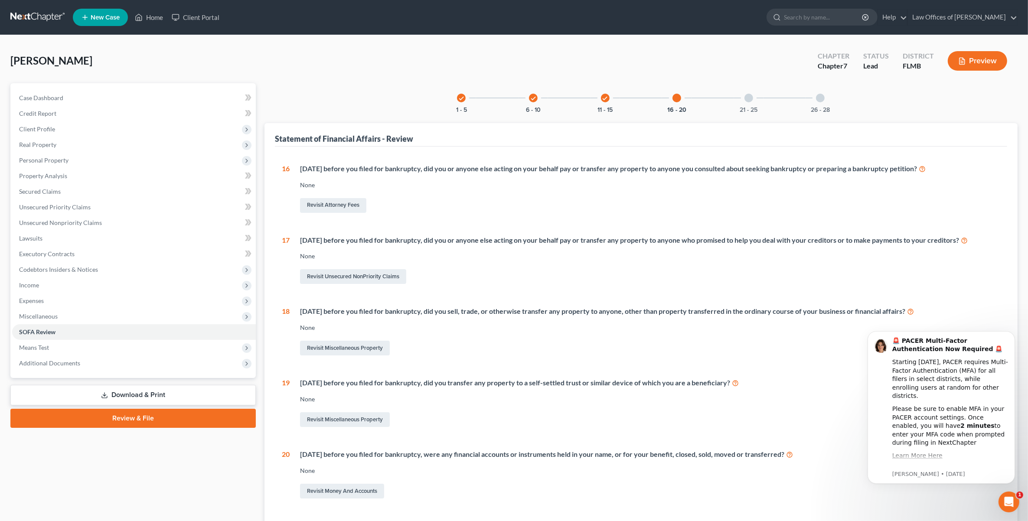
click at [744, 98] on div "21 - 25" at bounding box center [748, 97] width 29 height 29
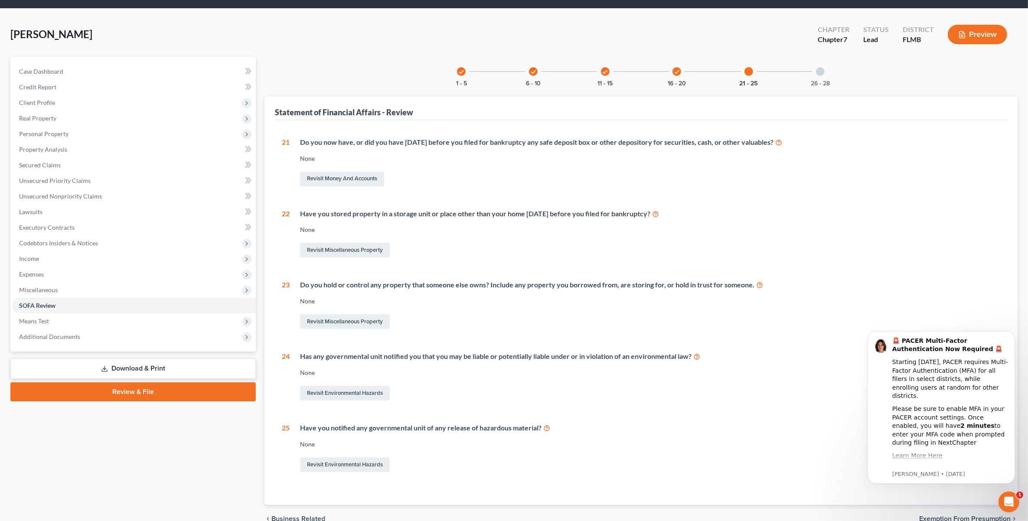
scroll to position [70, 0]
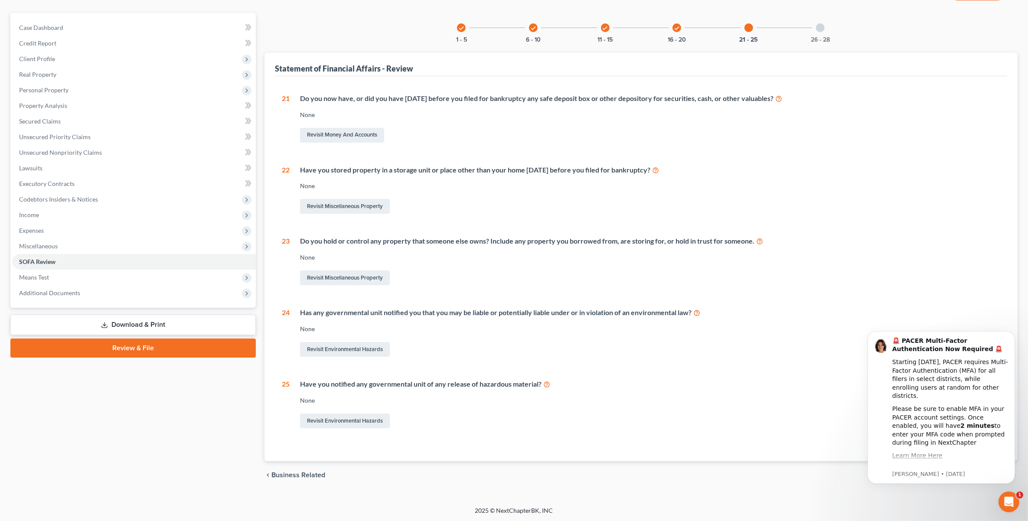
click at [749, 170] on div "Have you stored property in a storage unit or place other than your home within…" at bounding box center [650, 170] width 700 height 10
click at [819, 24] on div at bounding box center [820, 27] width 9 height 9
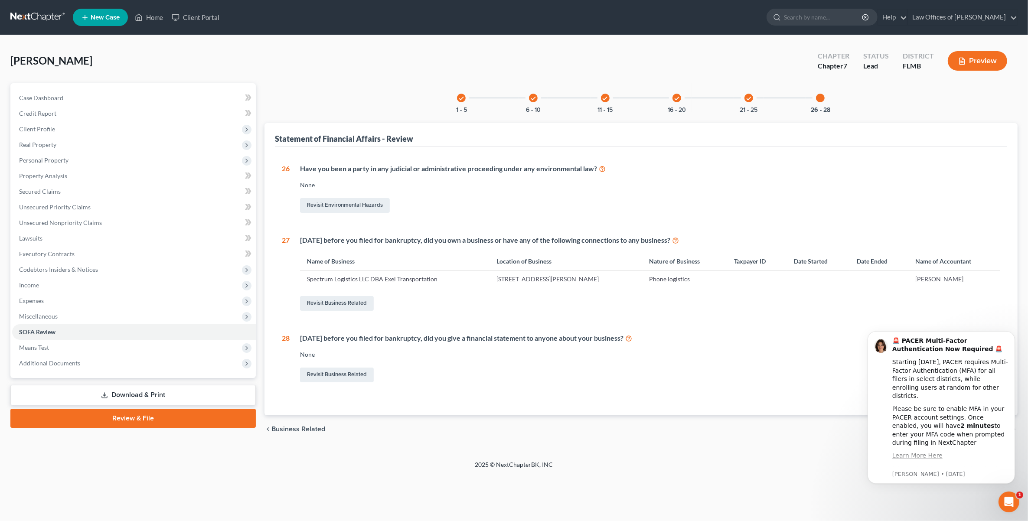
scroll to position [0, 0]
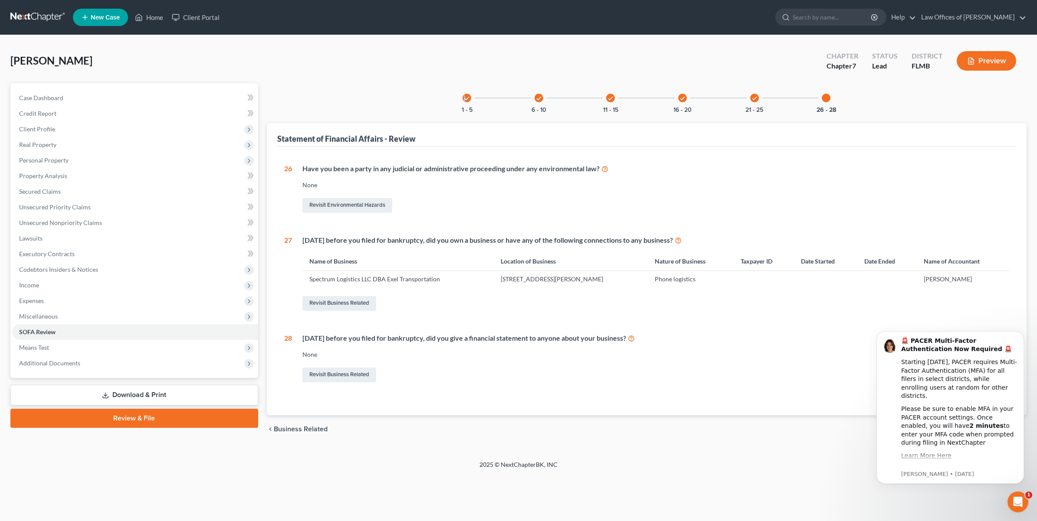
click at [465, 100] on div "check 1 - 5" at bounding box center [466, 97] width 29 height 29
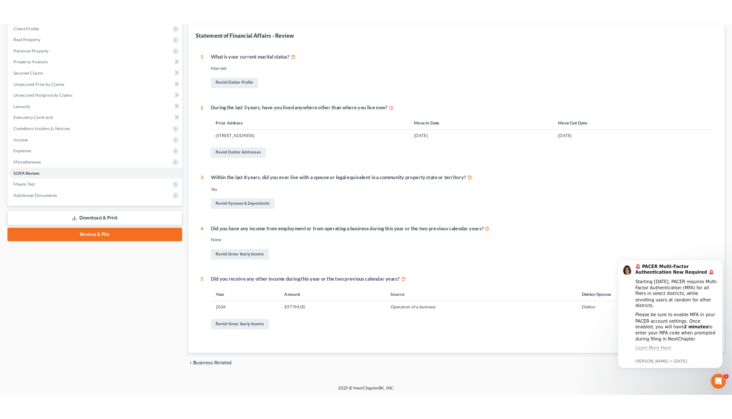
scroll to position [124, 0]
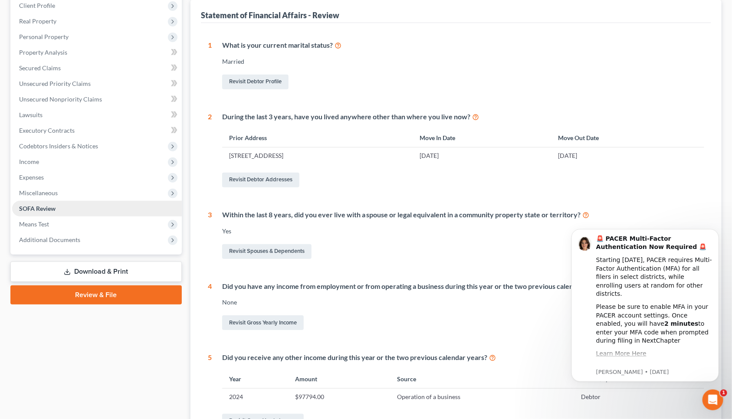
click at [139, 207] on link "SOFA Review" at bounding box center [97, 209] width 170 height 16
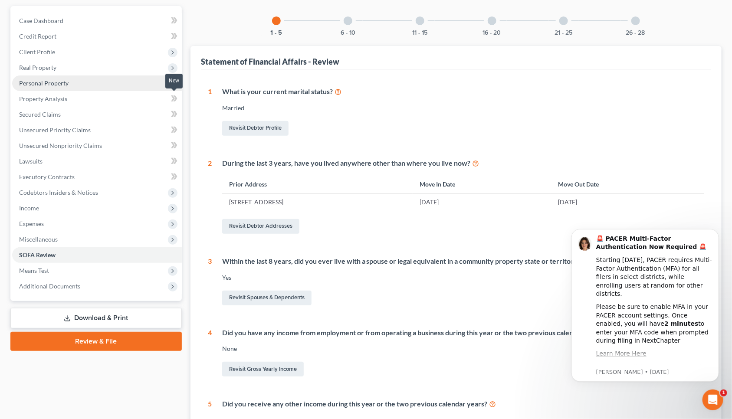
scroll to position [15, 0]
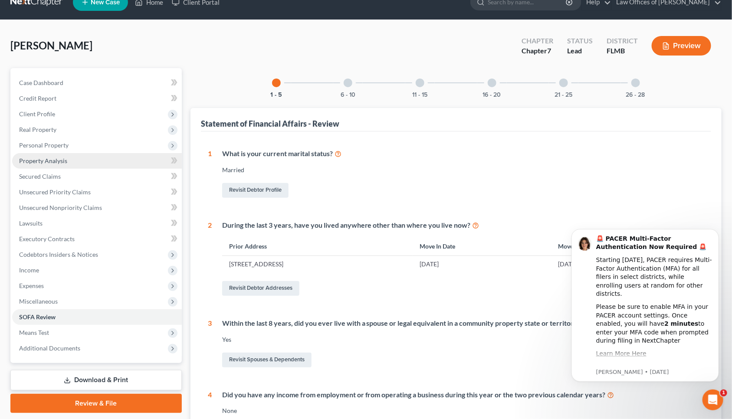
click at [55, 153] on link "Property Analysis" at bounding box center [97, 161] width 170 height 16
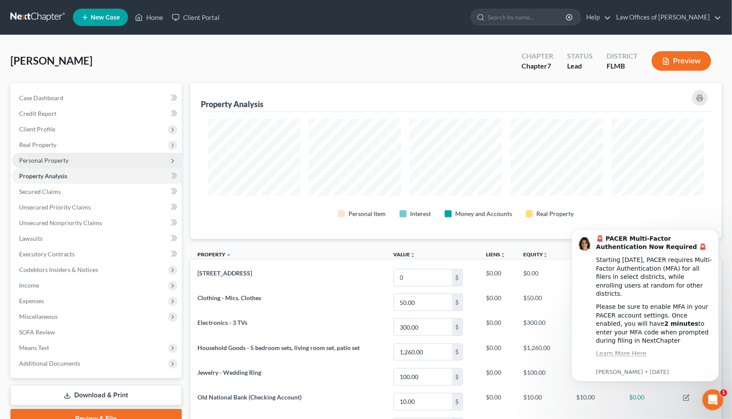
click at [57, 161] on span "Personal Property" at bounding box center [43, 160] width 49 height 7
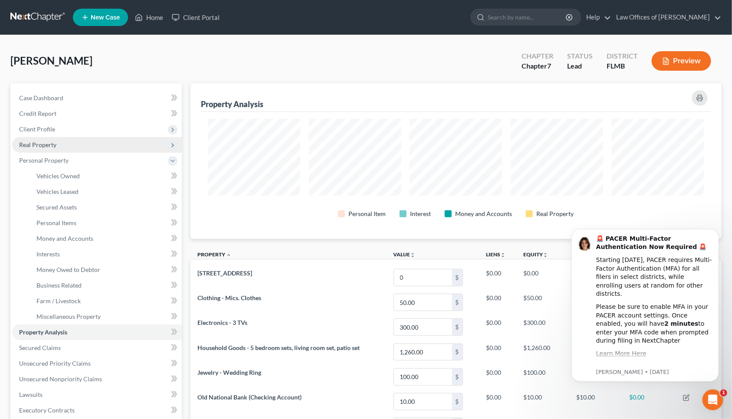
click at [66, 146] on span "Real Property" at bounding box center [97, 145] width 170 height 16
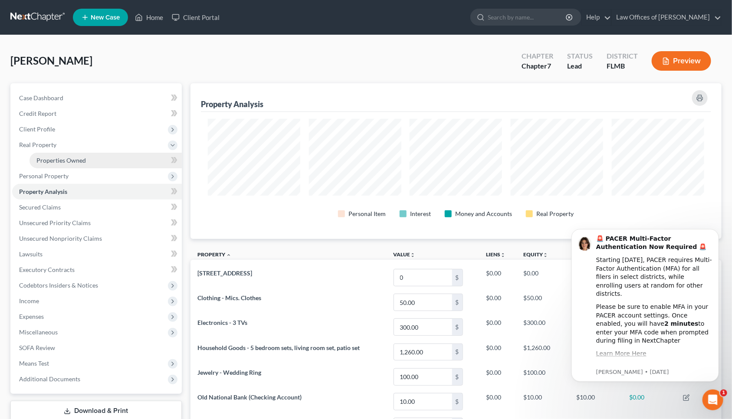
click at [61, 164] on link "Properties Owned" at bounding box center [105, 161] width 152 height 16
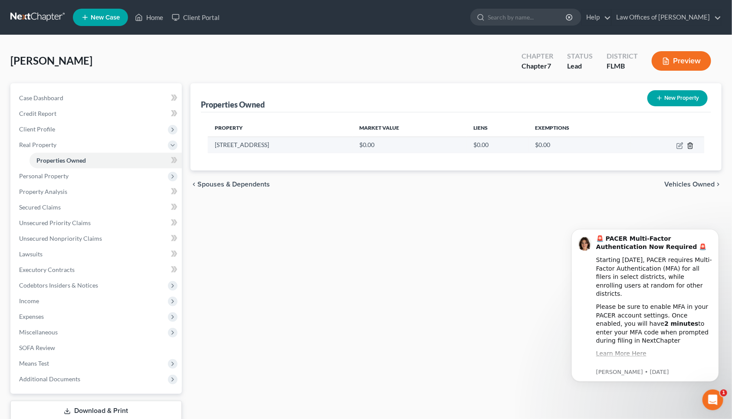
click at [690, 147] on line "button" at bounding box center [690, 146] width 0 height 2
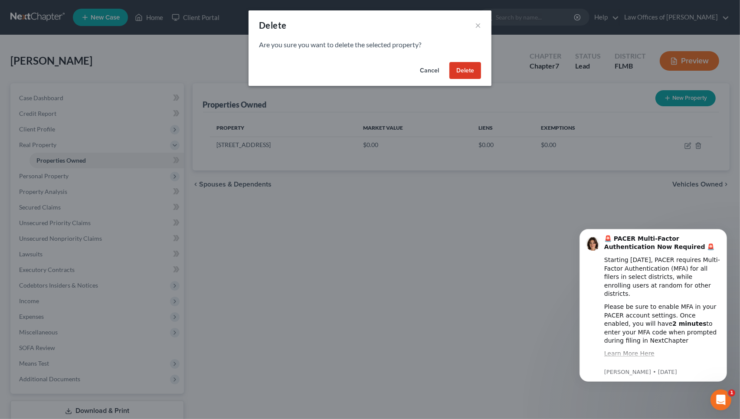
click at [471, 61] on div "Cancel Delete" at bounding box center [370, 73] width 243 height 28
click at [461, 78] on button "Delete" at bounding box center [465, 70] width 32 height 17
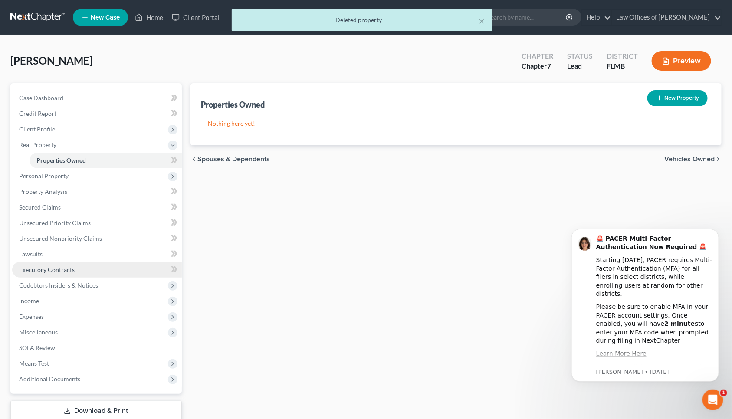
click at [72, 270] on span "Executory Contracts" at bounding box center [47, 269] width 56 height 7
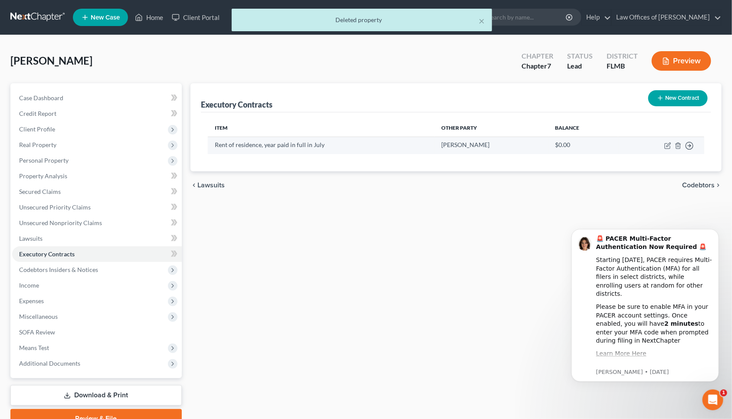
click at [560, 143] on td "$0.00" at bounding box center [583, 145] width 70 height 17
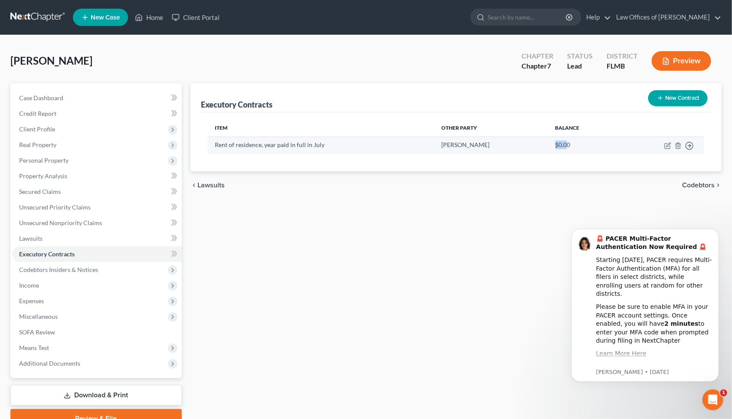
drag, startPoint x: 562, startPoint y: 147, endPoint x: 504, endPoint y: 138, distance: 57.9
click at [504, 138] on tr "Rent of residence, year paid in full in July Samuel Barnes $0.00 Move to D Move…" at bounding box center [456, 145] width 496 height 17
drag, startPoint x: 504, startPoint y: 138, endPoint x: 509, endPoint y: 148, distance: 10.9
click at [509, 148] on td "Samuel Barnes" at bounding box center [491, 145] width 114 height 17
